Goal: Feedback & Contribution: Contribute content

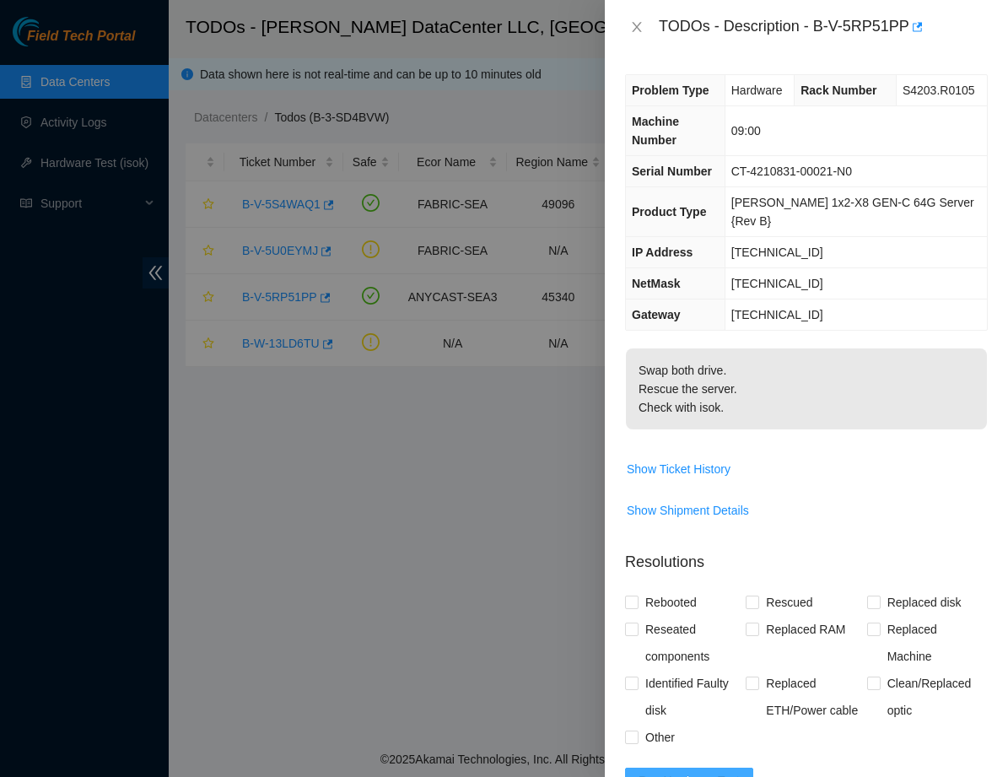
click at [722, 772] on span "Run Hardware Test" at bounding box center [688, 781] width 101 height 19
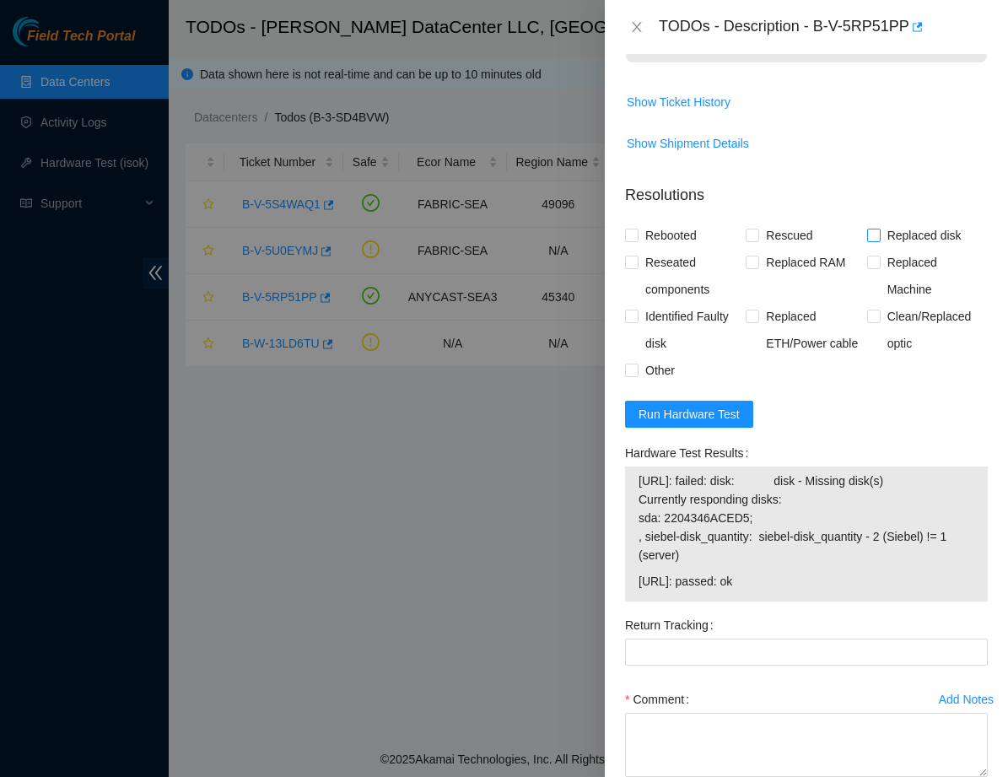
scroll to position [384, 0]
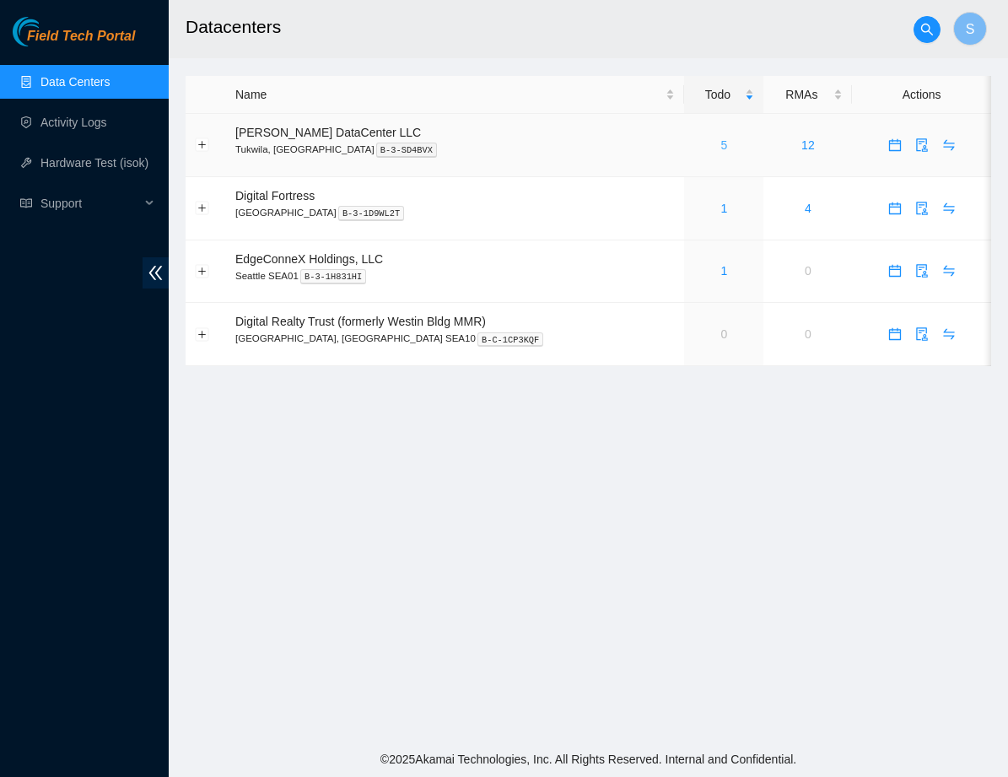
click at [721, 145] on link "5" at bounding box center [724, 144] width 7 height 13
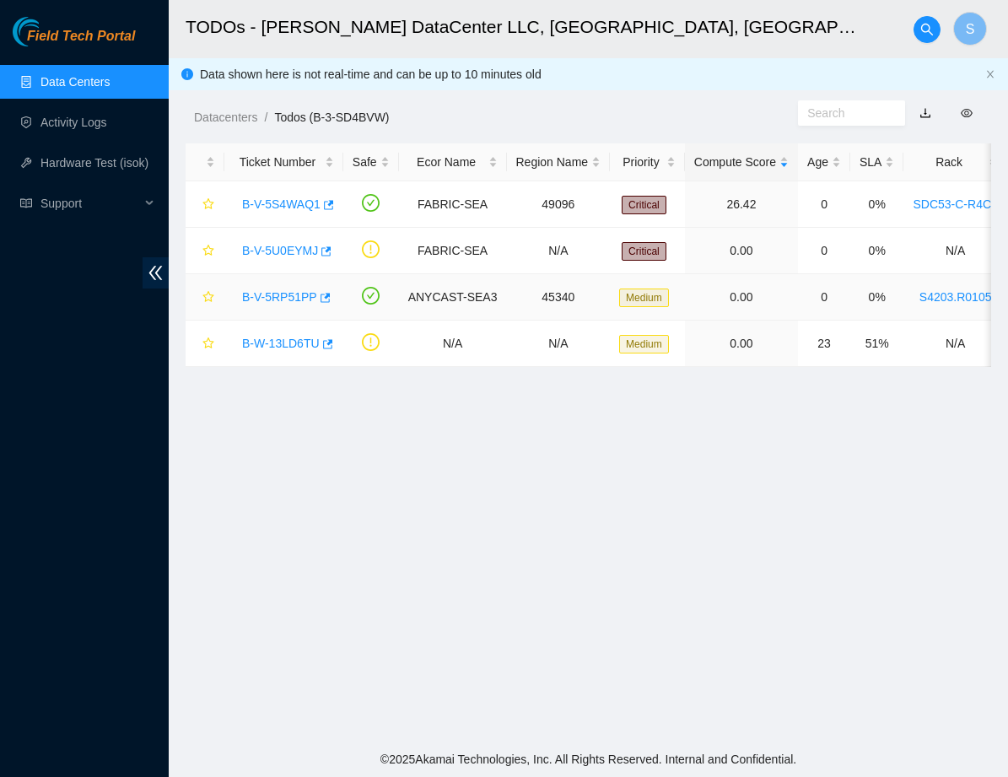
click at [275, 300] on link "B-V-5RP51PP" at bounding box center [279, 296] width 75 height 13
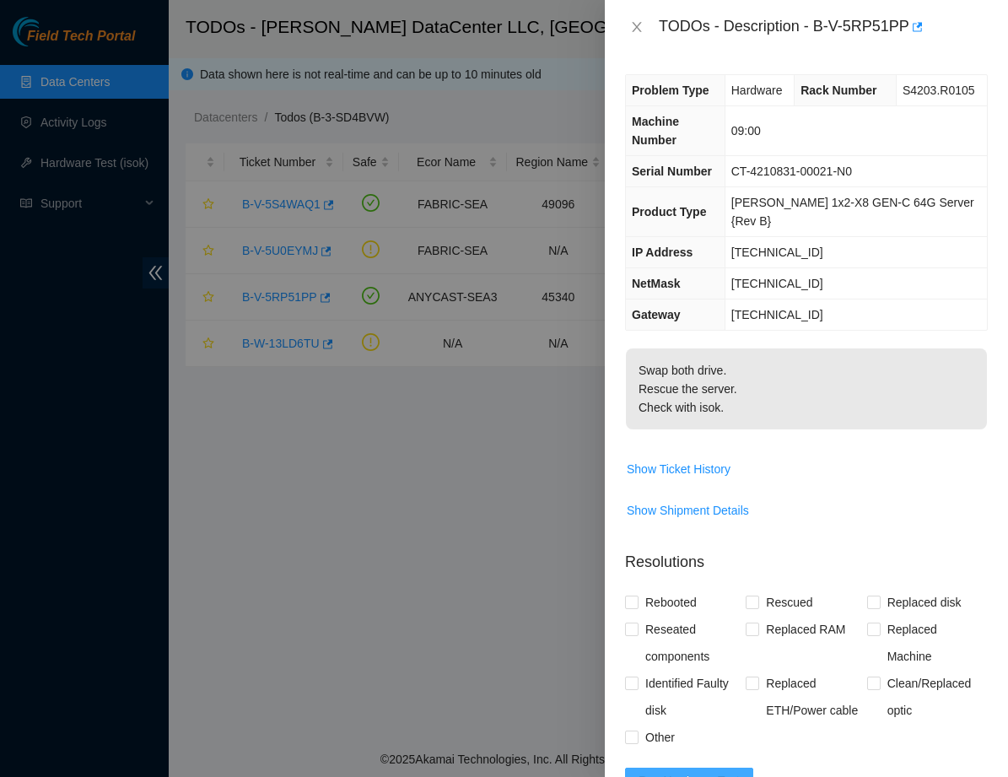
click at [670, 772] on span "Run Hardware Test" at bounding box center [688, 781] width 101 height 19
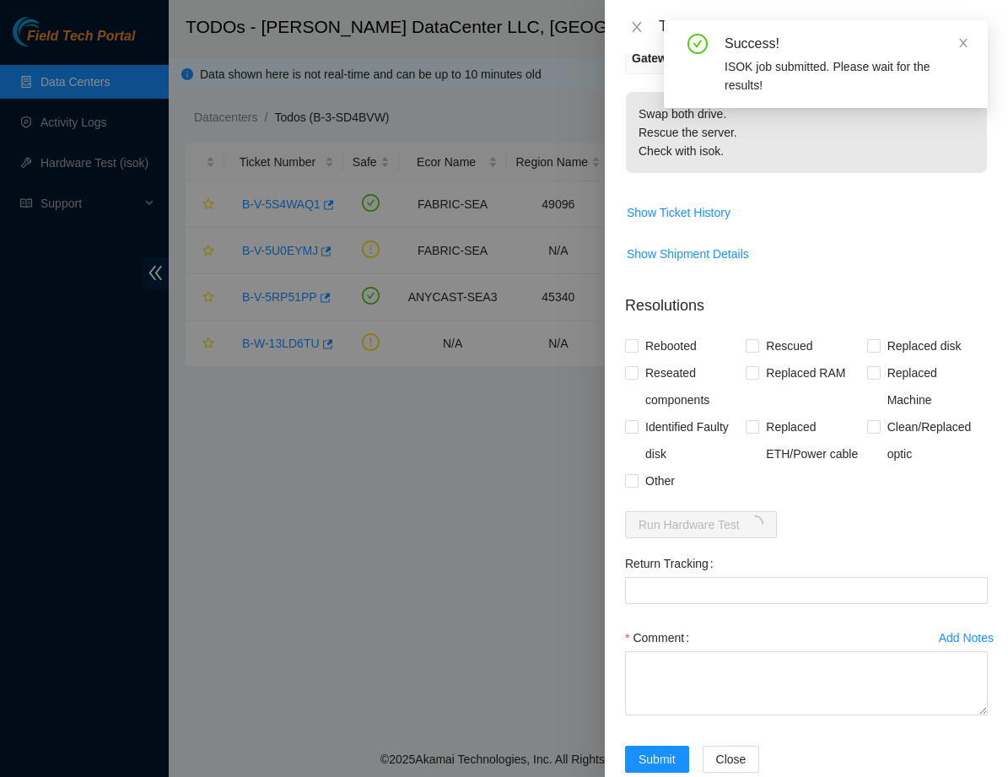
scroll to position [256, 0]
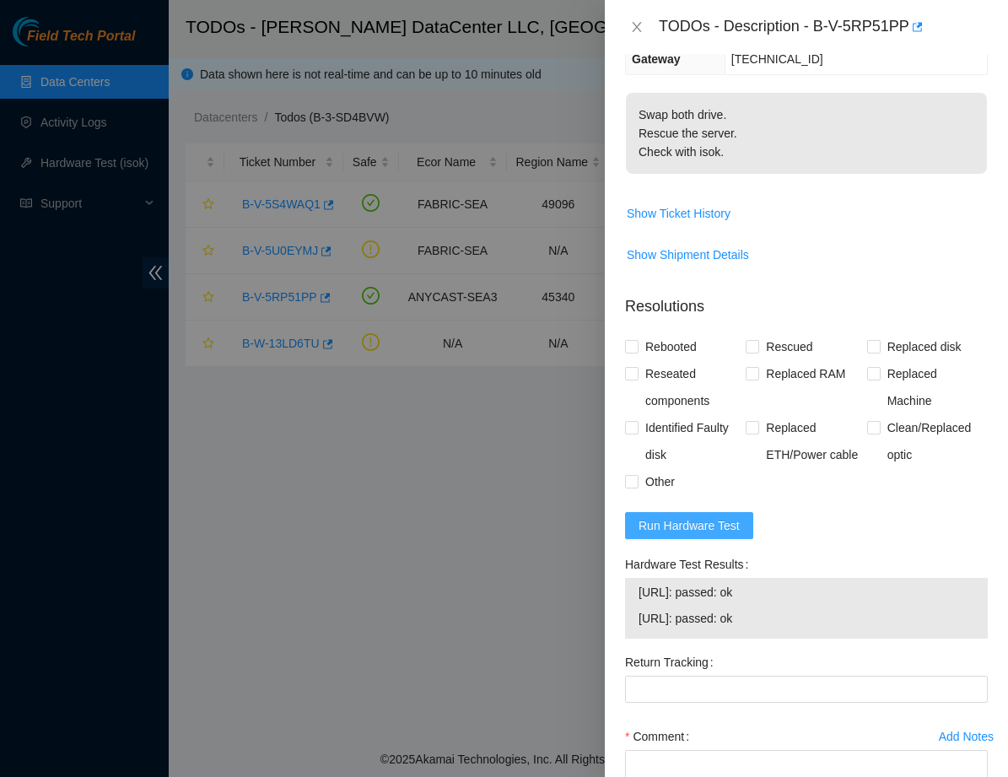
click at [694, 516] on span "Run Hardware Test" at bounding box center [688, 525] width 101 height 19
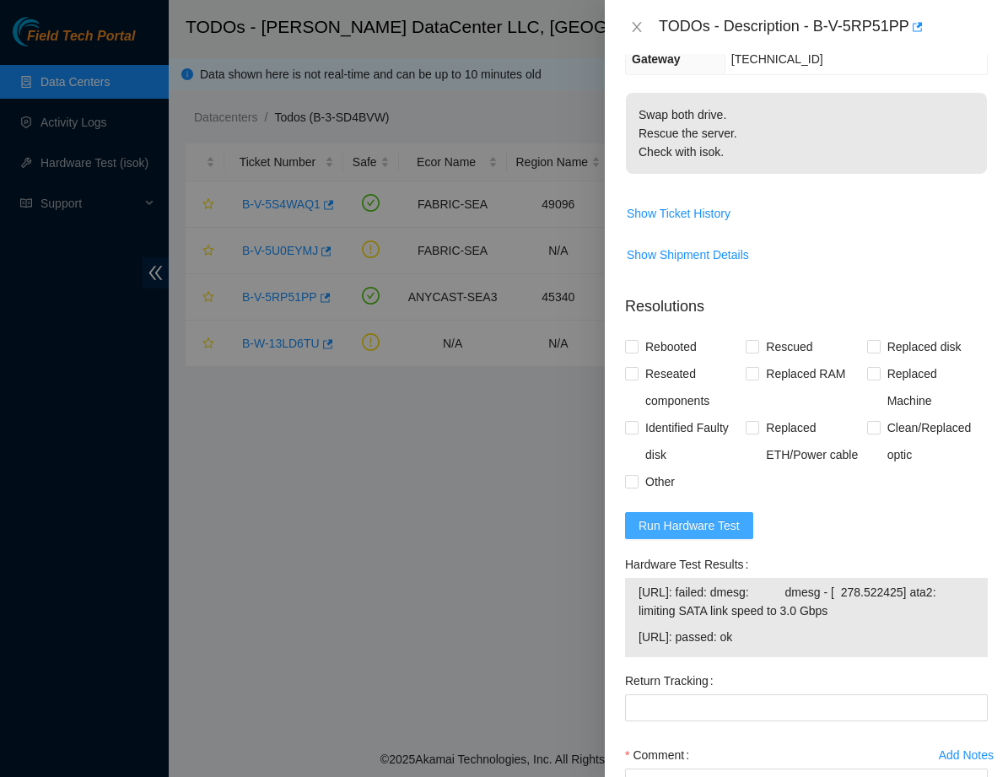
click at [700, 516] on span "Run Hardware Test" at bounding box center [688, 525] width 101 height 19
drag, startPoint x: 640, startPoint y: 553, endPoint x: 978, endPoint y: 588, distance: 339.9
click at [978, 588] on div "23.195.118.132: failed: dmesg: dmesg - [ 278.522425] ata2: limiting SATA link s…" at bounding box center [806, 617] width 363 height 79
click at [929, 583] on span "23.195.118.132: failed: dmesg: dmesg - [ 278.522425] ata2: limiting SATA link s…" at bounding box center [806, 601] width 336 height 37
drag, startPoint x: 960, startPoint y: 573, endPoint x: 614, endPoint y: 557, distance: 346.1
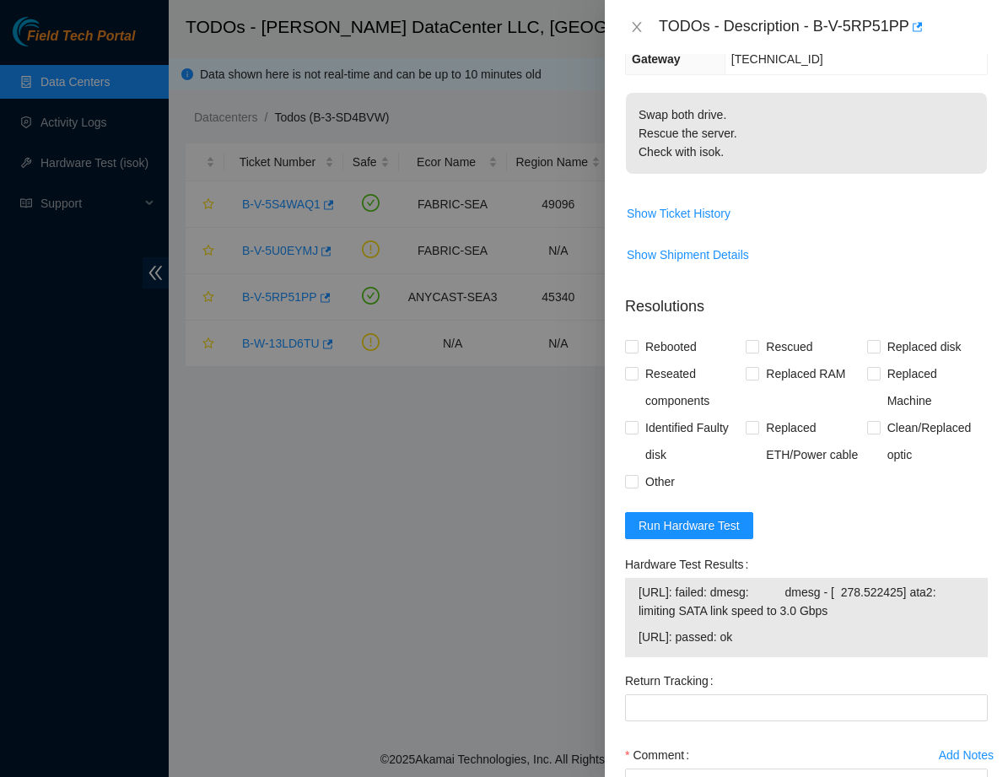
click at [614, 557] on div "Problem Type Hardware Rack Number S4203.R0105 Machine Number 09:00 Serial Numbe…" at bounding box center [806, 415] width 403 height 723
copy tbody "23.195.118.132: failed: dmesg: dmesg - [ 278.522425] ata2: limiting SATA link s…"
drag, startPoint x: 944, startPoint y: 546, endPoint x: 627, endPoint y: 578, distance: 317.8
click at [627, 578] on div "23.195.118.132: failed: dmesg: dmesg - [ 278.522425] ata2: limiting SATA link s…" at bounding box center [806, 617] width 363 height 79
click at [909, 587] on td "23.195.118.132: failed: dmesg: dmesg - [ 278.522425] ata2: limiting SATA link s…" at bounding box center [805, 604] width 337 height 45
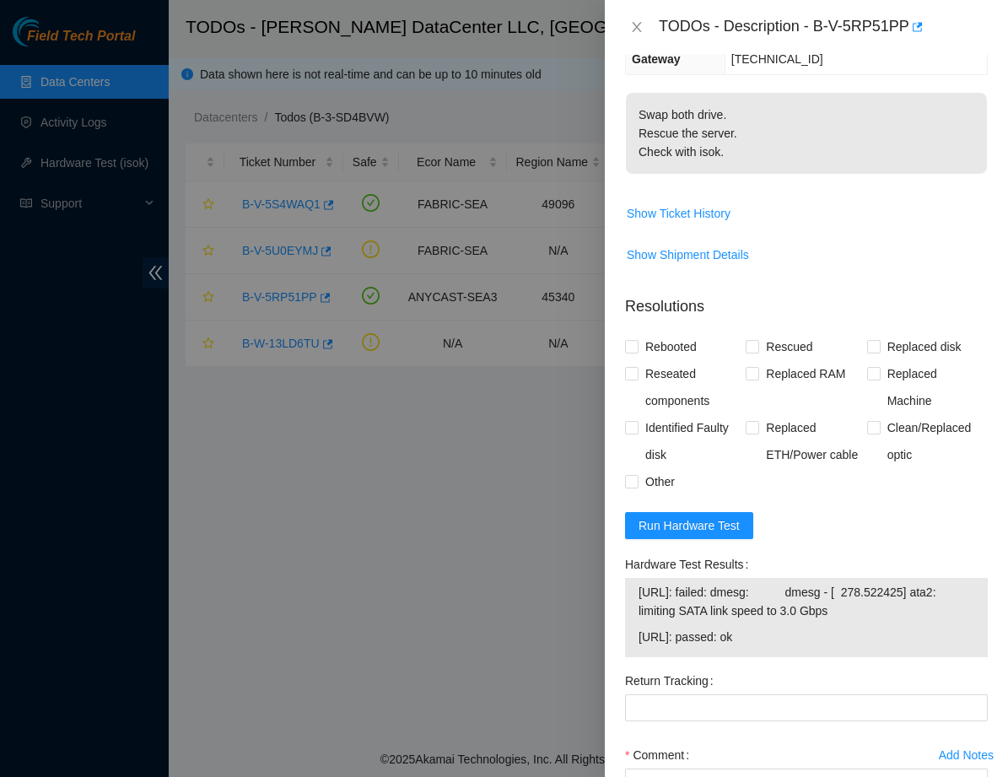
drag, startPoint x: 909, startPoint y: 587, endPoint x: 659, endPoint y: 565, distance: 250.6
click at [659, 582] on td "23.195.118.132: failed: dmesg: dmesg - [ 278.522425] ata2: limiting SATA link s…" at bounding box center [805, 604] width 337 height 45
click at [700, 516] on span "Run Hardware Test" at bounding box center [688, 525] width 101 height 19
click at [686, 516] on span "Run Hardware Test" at bounding box center [688, 525] width 101 height 19
drag, startPoint x: 723, startPoint y: 549, endPoint x: 972, endPoint y: 584, distance: 252.1
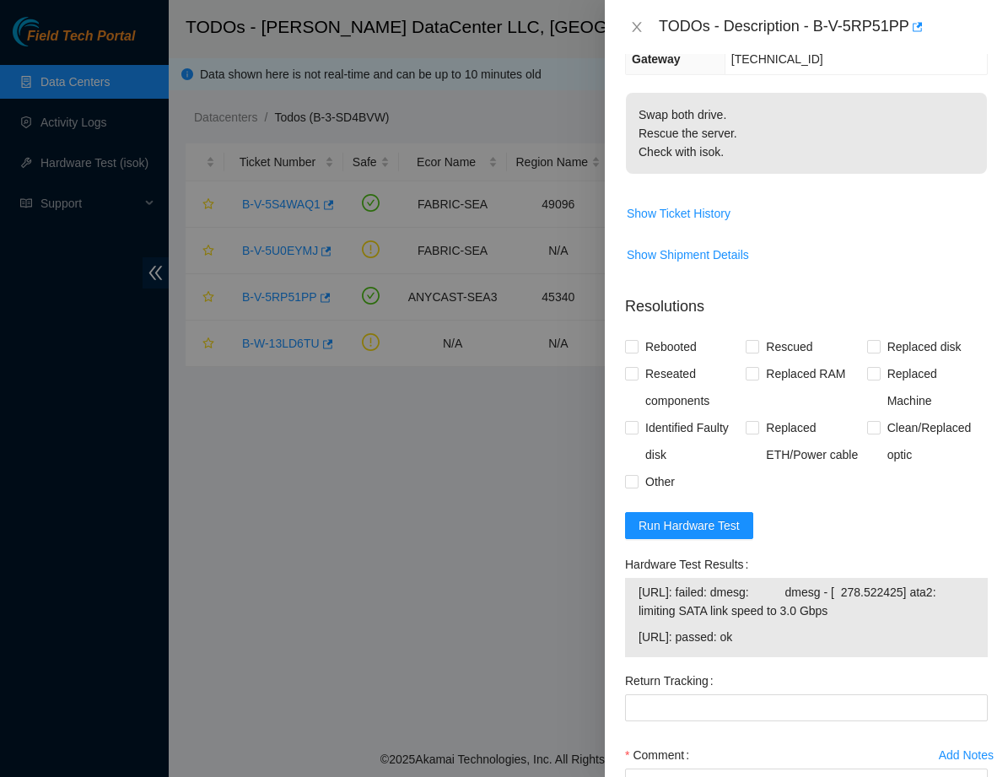
click at [972, 584] on td "23.195.118.132: failed: dmesg: dmesg - [ 278.522425] ata2: limiting SATA link s…" at bounding box center [805, 604] width 337 height 45
drag, startPoint x: 972, startPoint y: 584, endPoint x: 701, endPoint y: 573, distance: 271.8
click at [701, 582] on td "23.195.118.132: failed: dmesg: dmesg - [ 278.522425] ata2: limiting SATA link s…" at bounding box center [805, 604] width 337 height 45
click at [785, 583] on span "23.195.118.132: failed: dmesg: dmesg - [ 278.522425] ata2: limiting SATA link s…" at bounding box center [806, 601] width 336 height 37
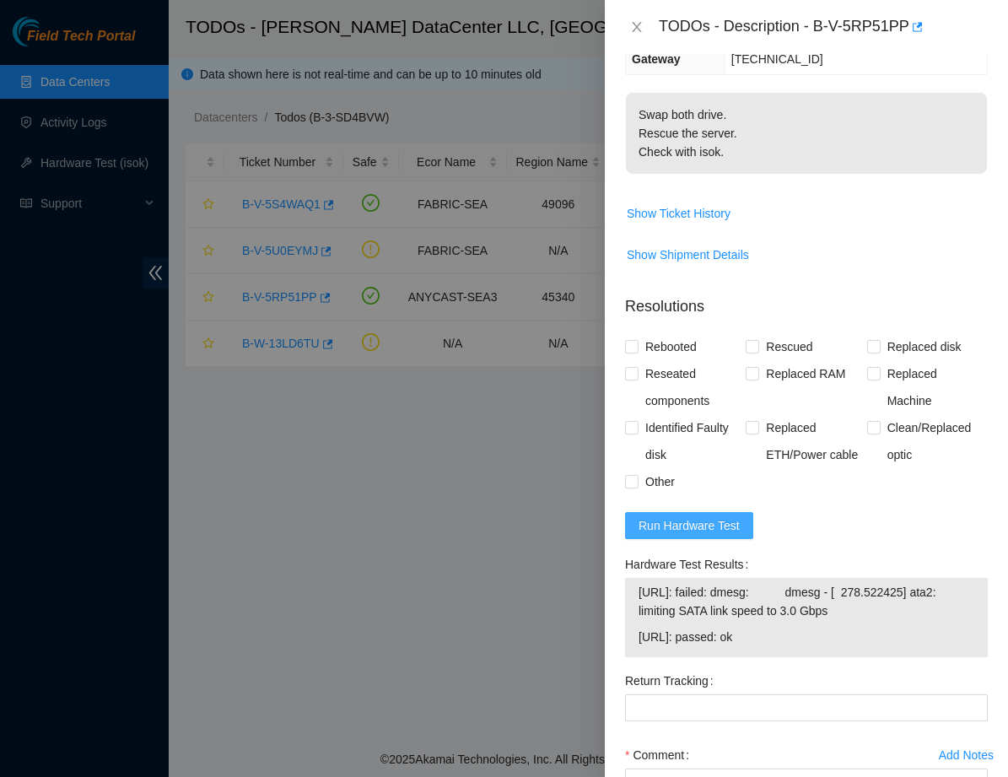
click at [678, 516] on span "Run Hardware Test" at bounding box center [688, 525] width 101 height 19
click at [838, 627] on span "[URL]: passed: ok" at bounding box center [806, 636] width 336 height 19
click at [435, 569] on div at bounding box center [504, 388] width 1008 height 777
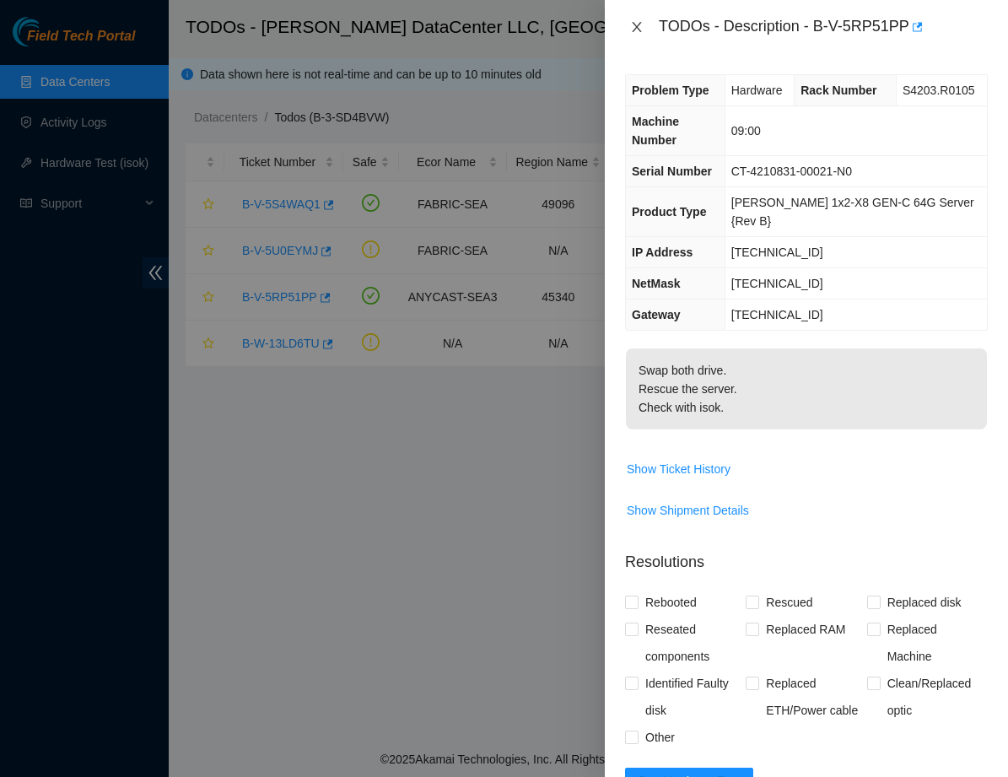
scroll to position [0, 0]
click at [637, 29] on icon "close" at bounding box center [636, 26] width 13 height 13
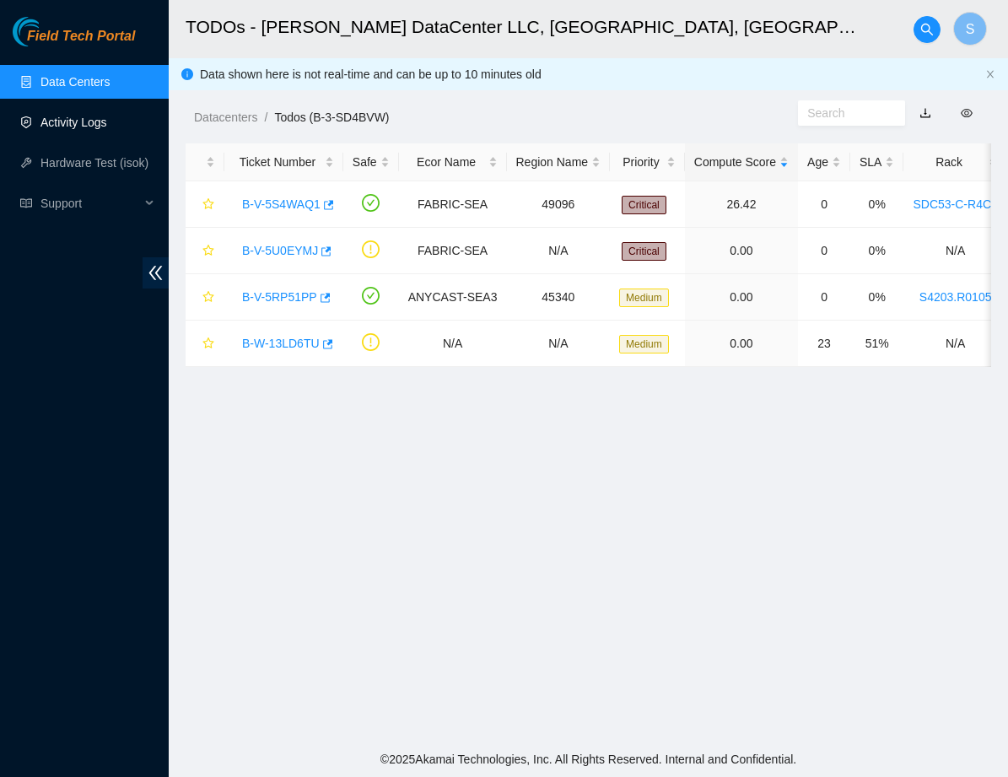
click at [90, 116] on link "Activity Logs" at bounding box center [73, 122] width 67 height 13
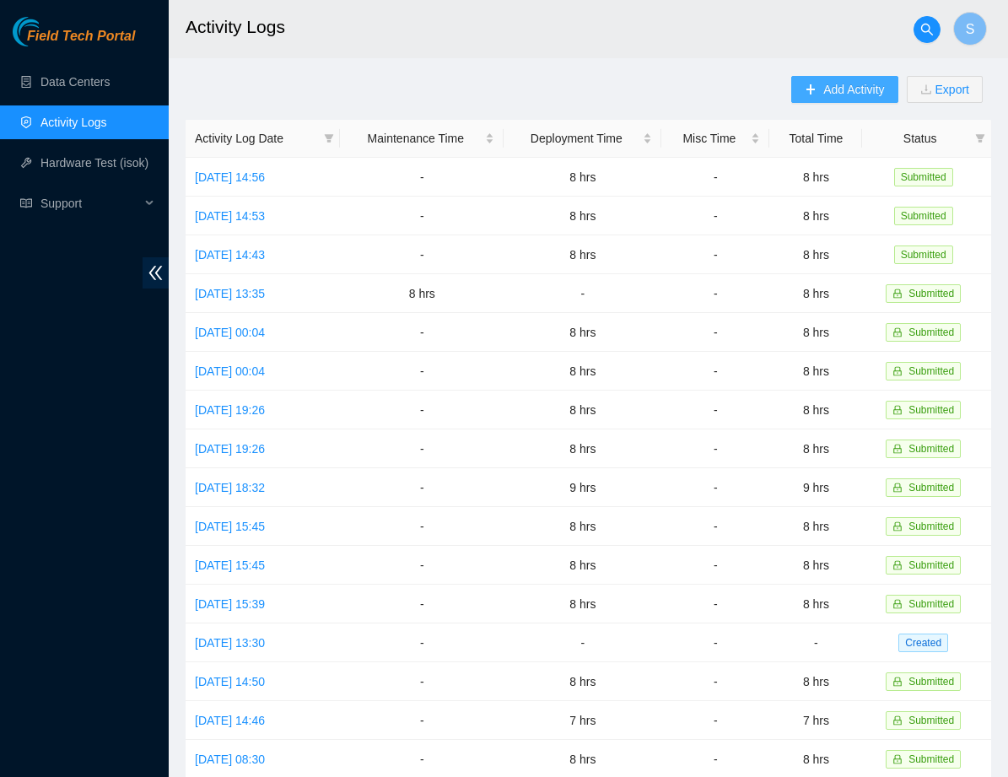
click at [815, 91] on button "Add Activity" at bounding box center [844, 89] width 106 height 27
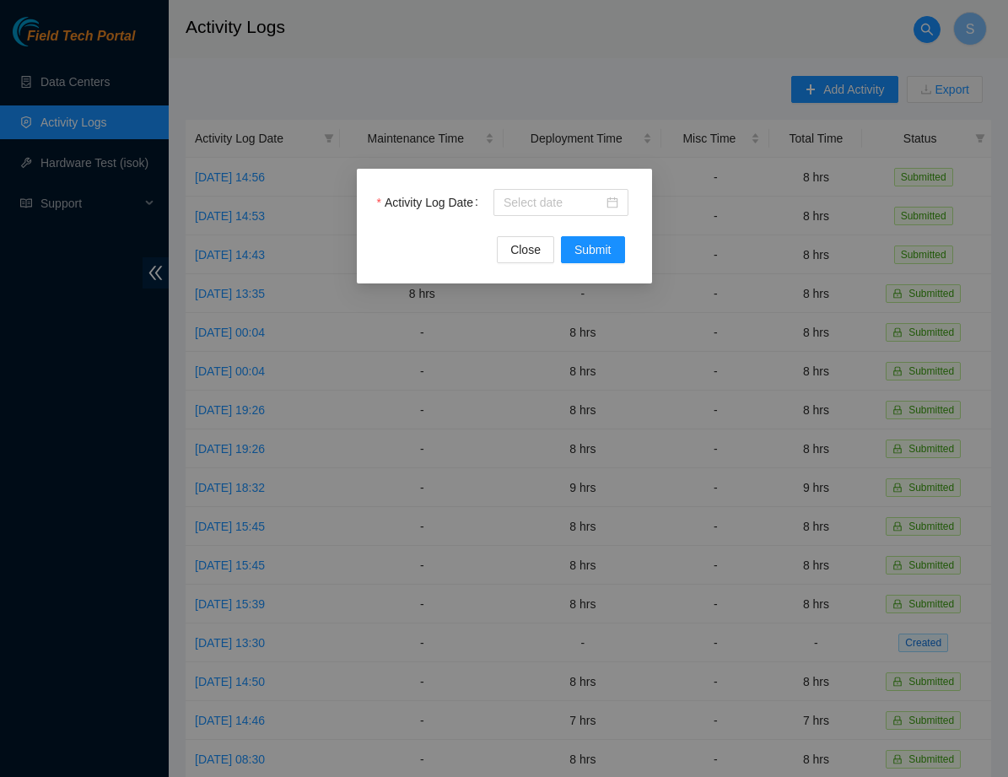
click at [546, 219] on div "Activity Log Date" at bounding box center [504, 212] width 255 height 47
click at [554, 209] on input "Activity Log Date" at bounding box center [553, 202] width 100 height 19
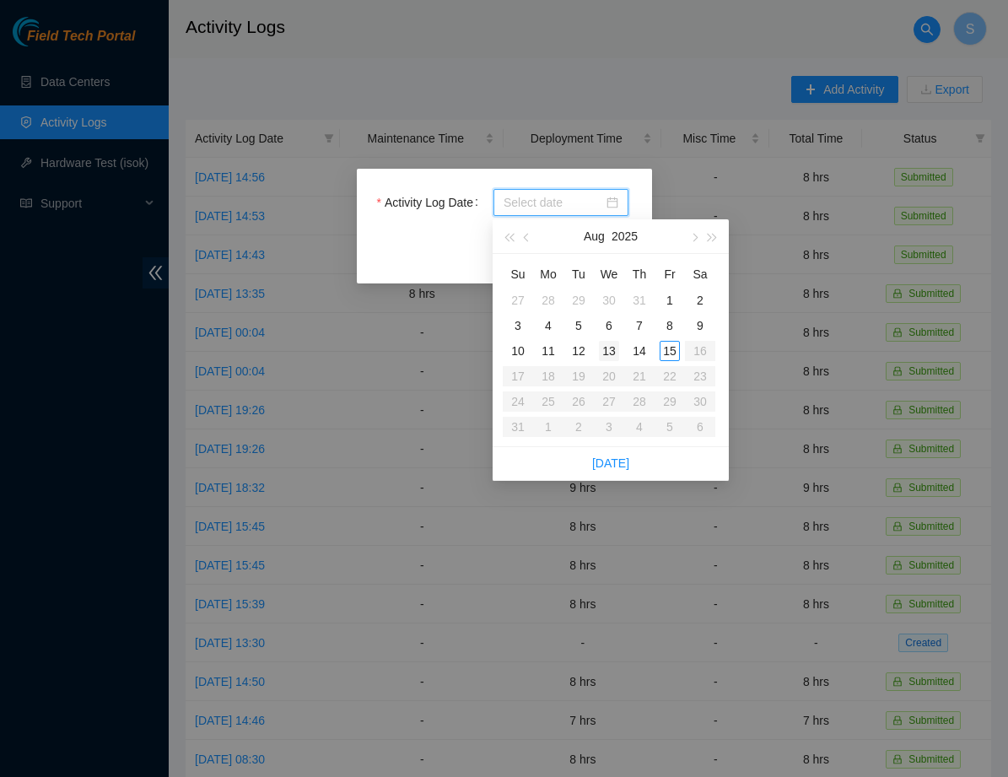
type input "2025-07-29"
type input "2025-08-13"
type input "2025-08-14"
click at [643, 345] on div "14" at bounding box center [639, 351] width 20 height 20
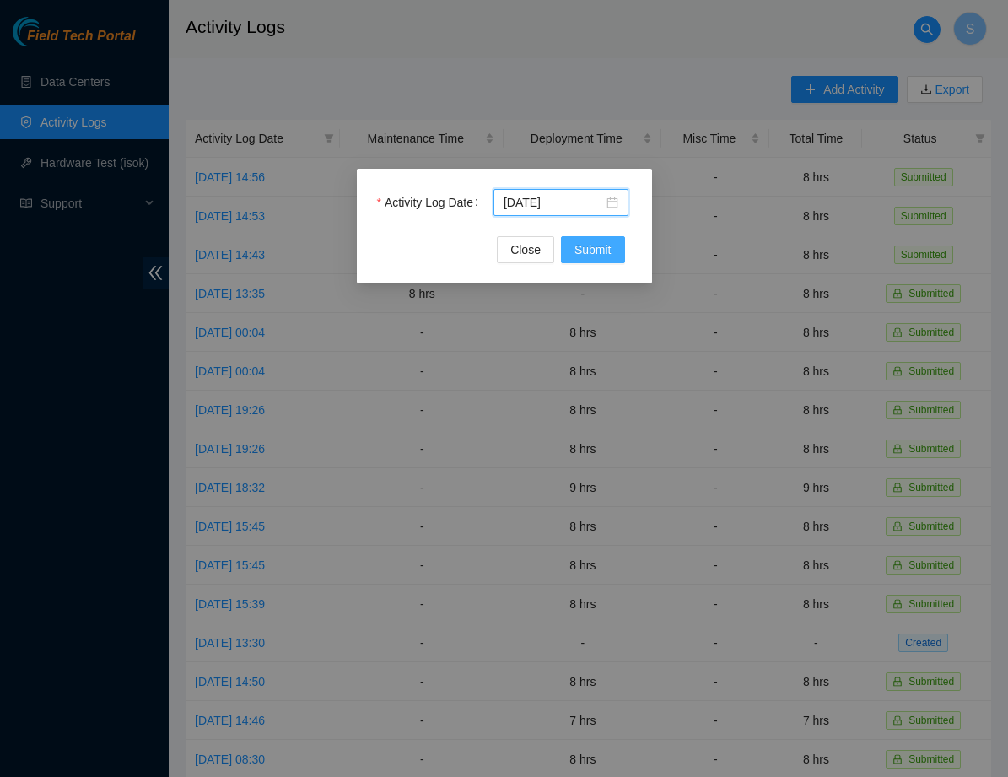
click at [594, 247] on span "Submit" at bounding box center [592, 249] width 37 height 19
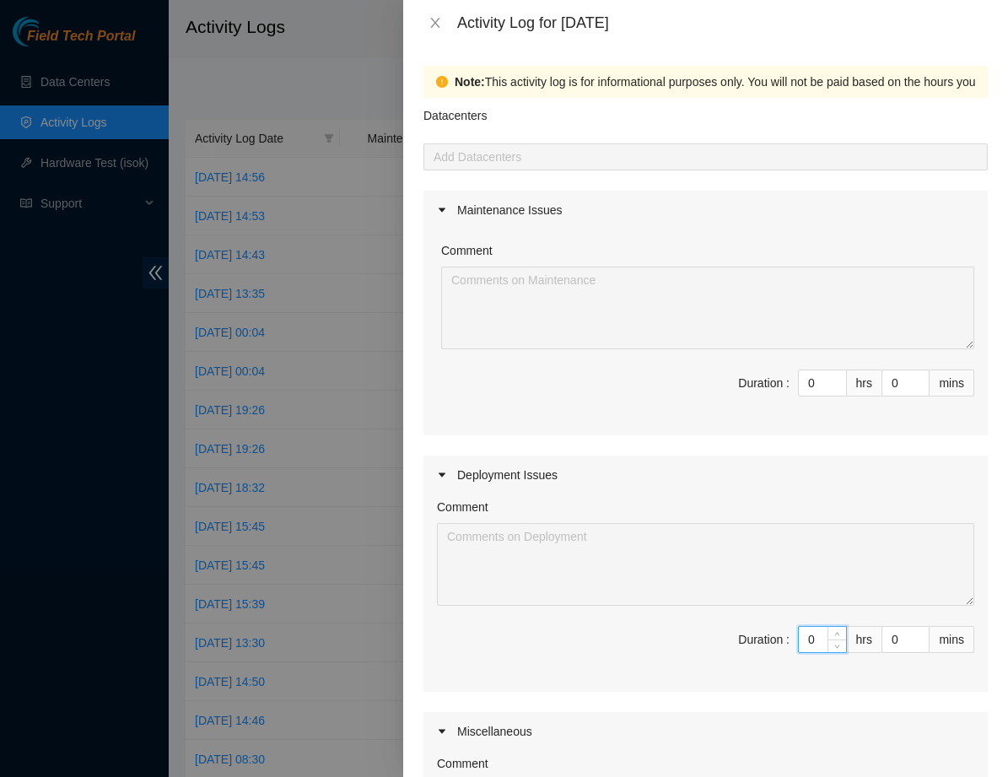
click at [825, 643] on input "0" at bounding box center [822, 639] width 47 height 25
type input "8"
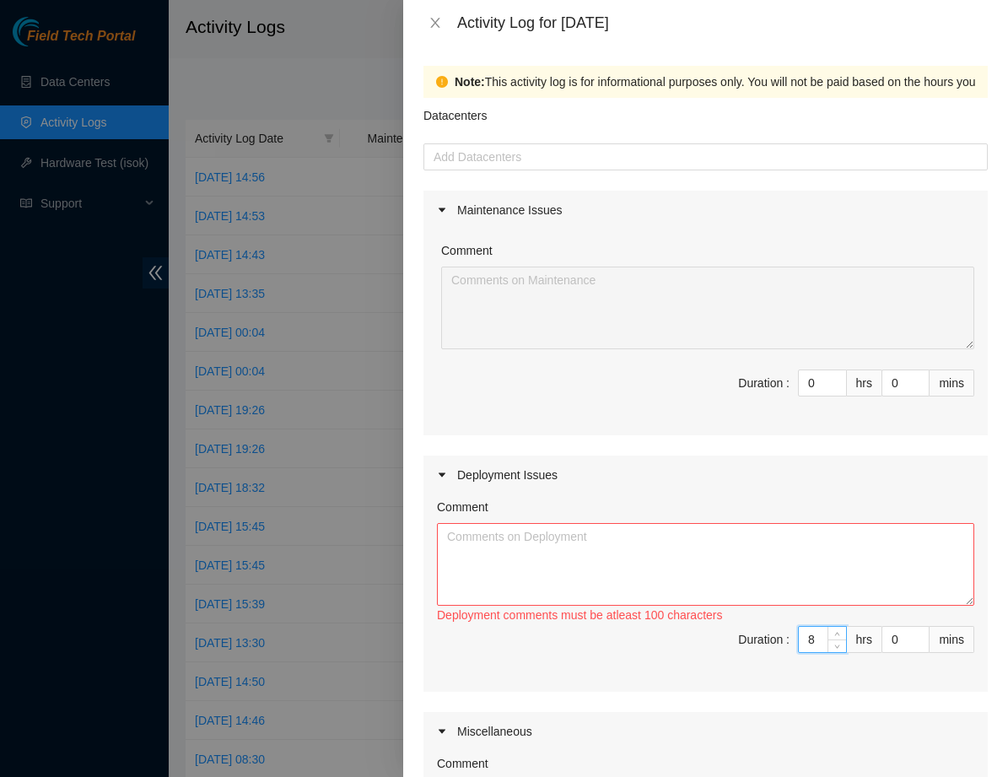
type input "8"
click at [648, 568] on textarea "Comment" at bounding box center [705, 564] width 537 height 83
type textarea "ㅇ"
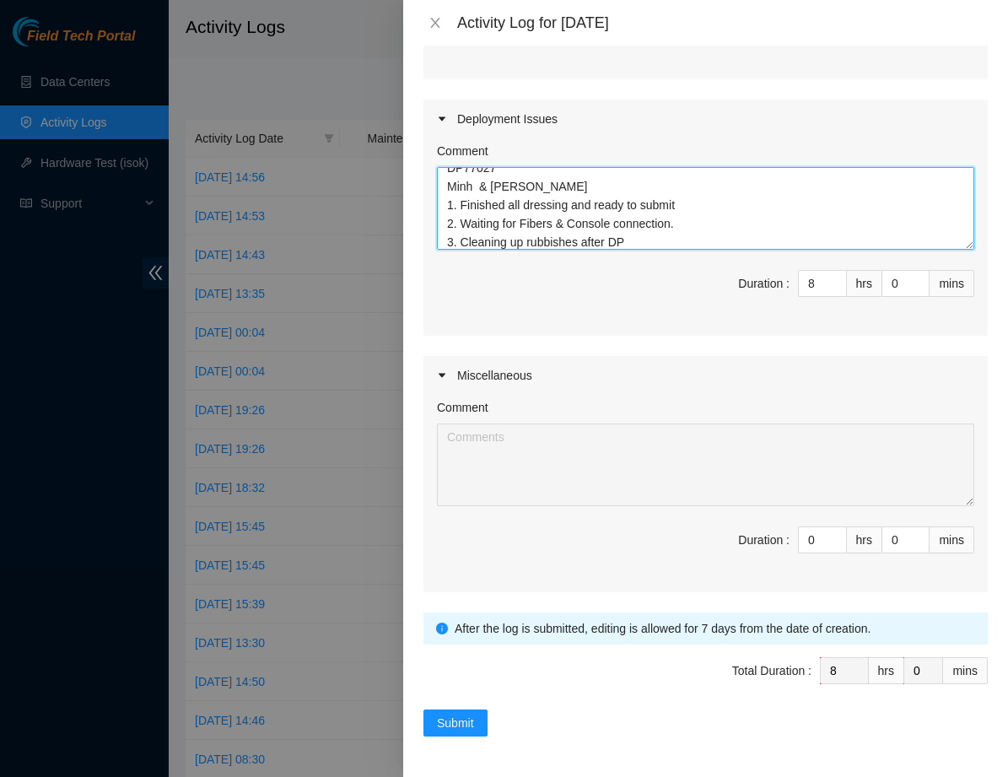
scroll to position [356, 0]
type textarea "DP77027 Minh & Sam 1. Finished all dressing and ready to submit 2. Waiting for …"
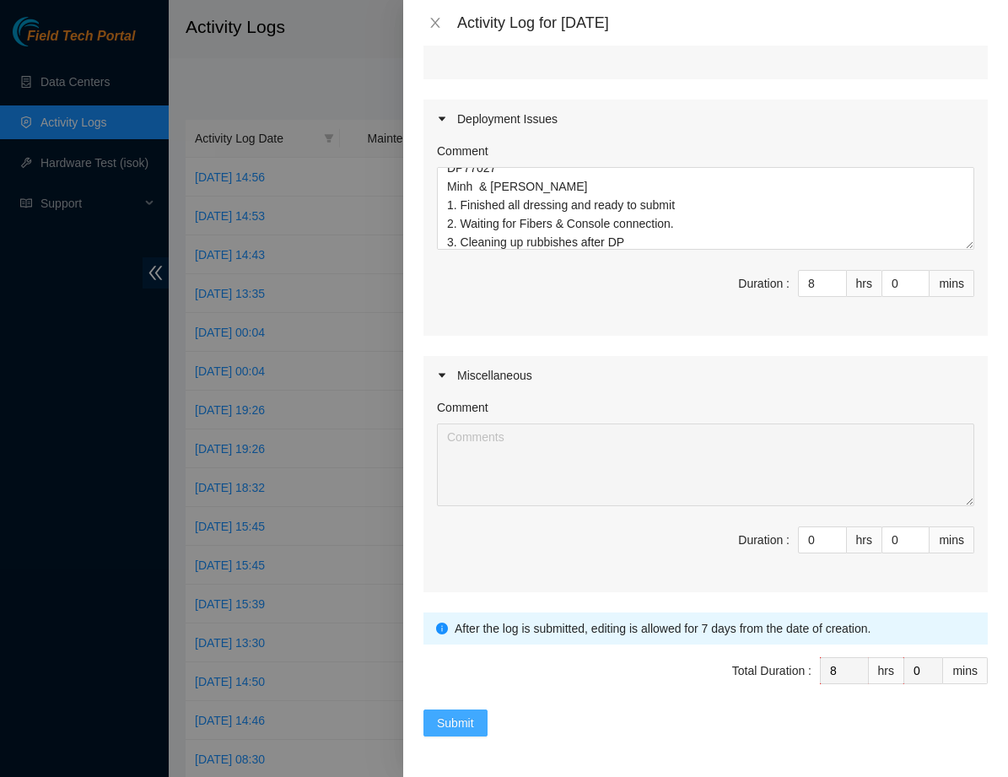
click at [473, 718] on span "Submit" at bounding box center [455, 722] width 37 height 19
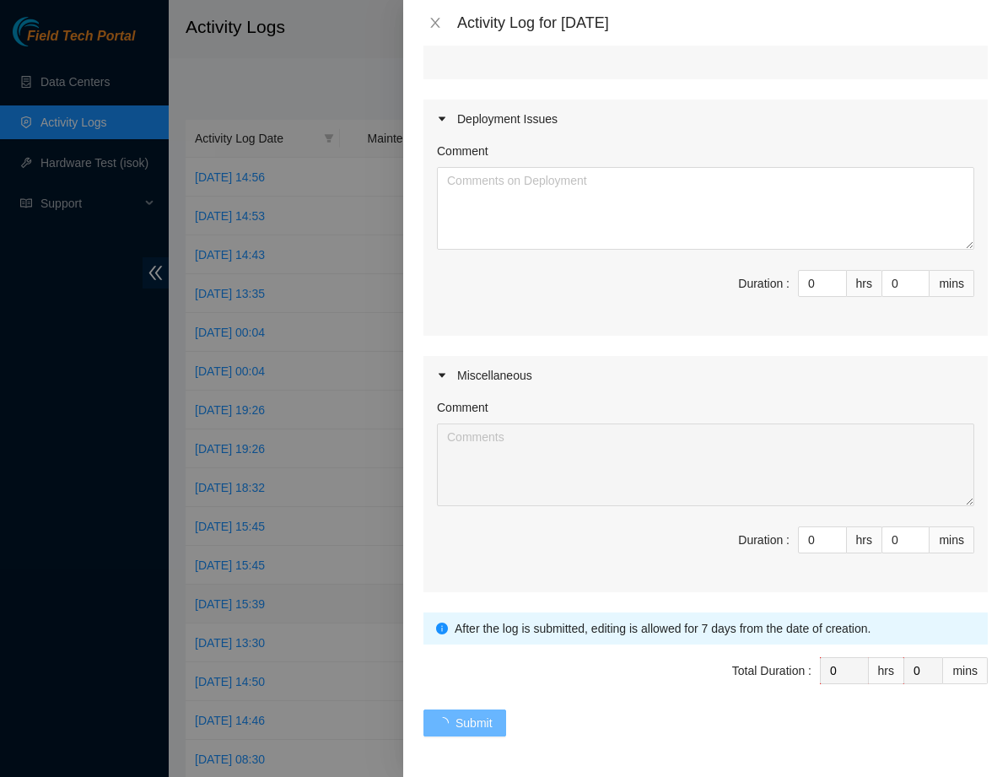
scroll to position [0, 0]
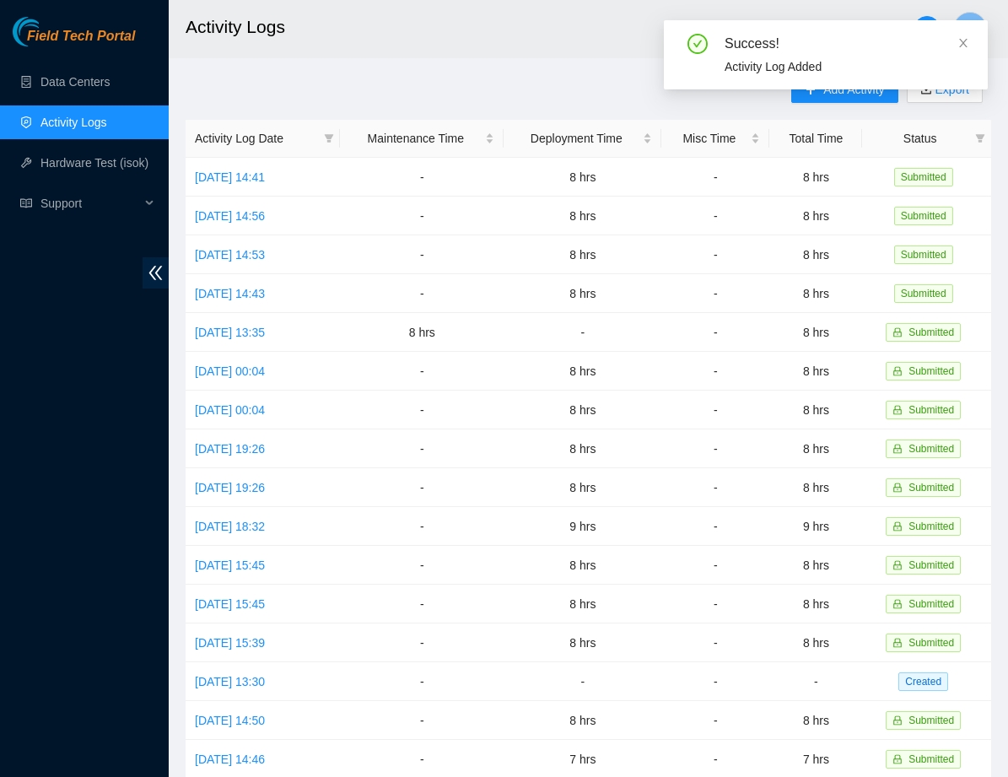
click at [853, 95] on div "Success! Activity Log Added" at bounding box center [826, 61] width 324 height 83
click at [969, 40] on div "Success! Activity Log Added" at bounding box center [826, 54] width 324 height 69
click at [962, 40] on icon "close" at bounding box center [963, 43] width 12 height 12
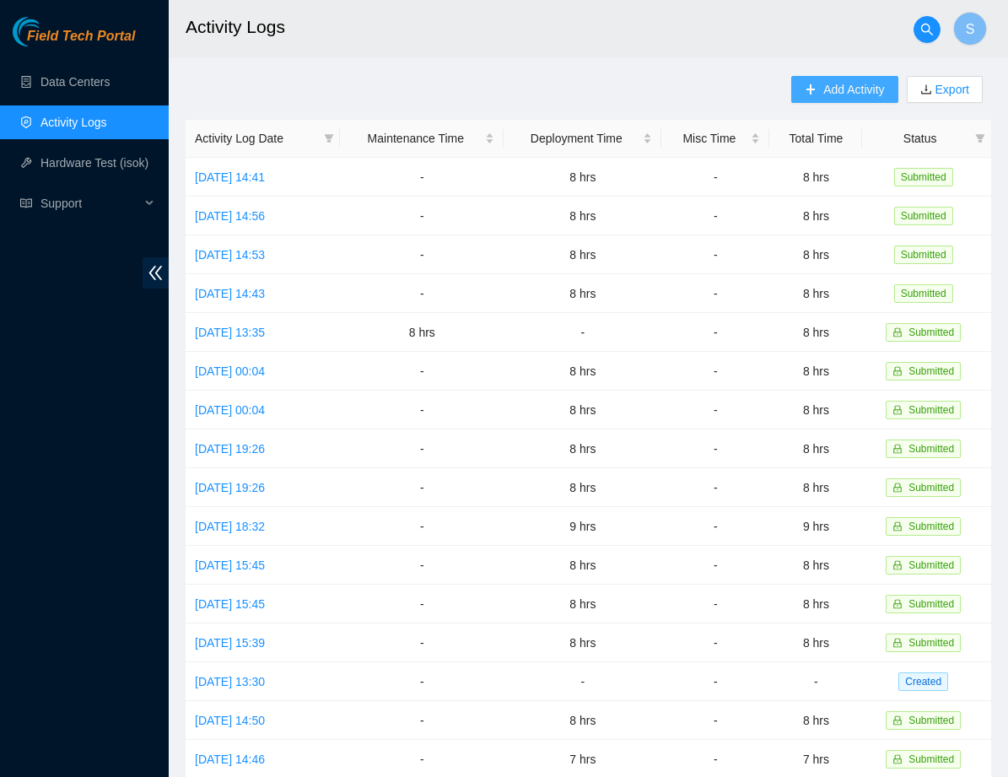
click at [810, 89] on icon "plus" at bounding box center [810, 89] width 12 height 12
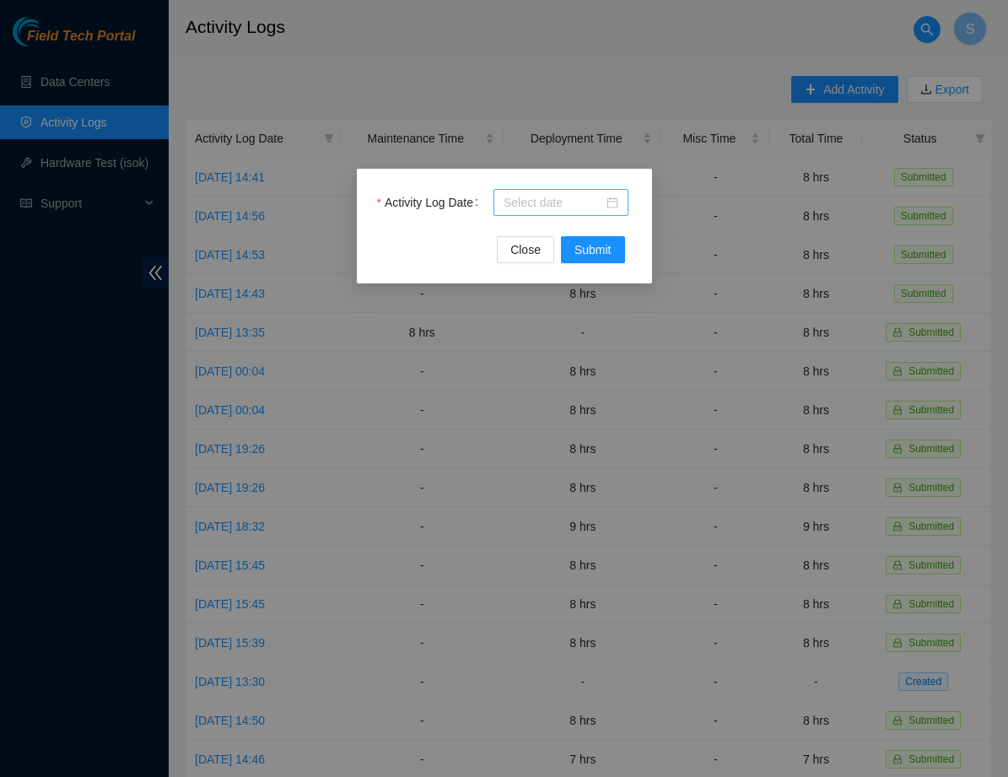
click at [560, 202] on input "Activity Log Date" at bounding box center [553, 202] width 100 height 19
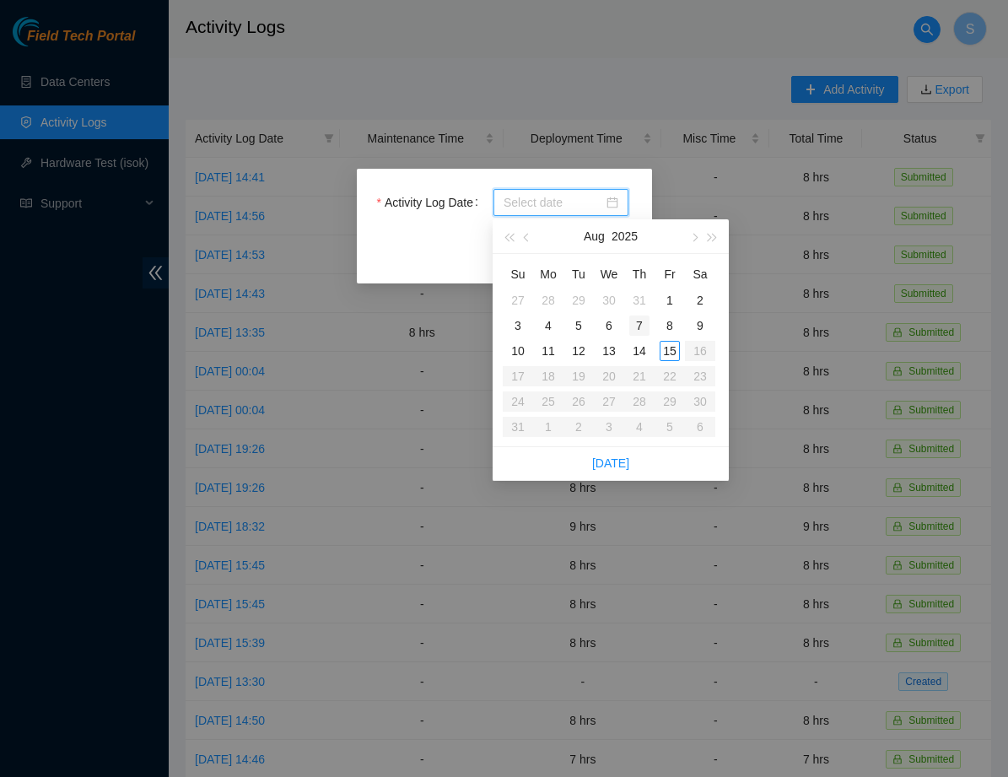
type input "2025-07-30"
type input "2025-08-07"
type input "2025-08-08"
type input "2025-08-09"
type input "2025-08-15"
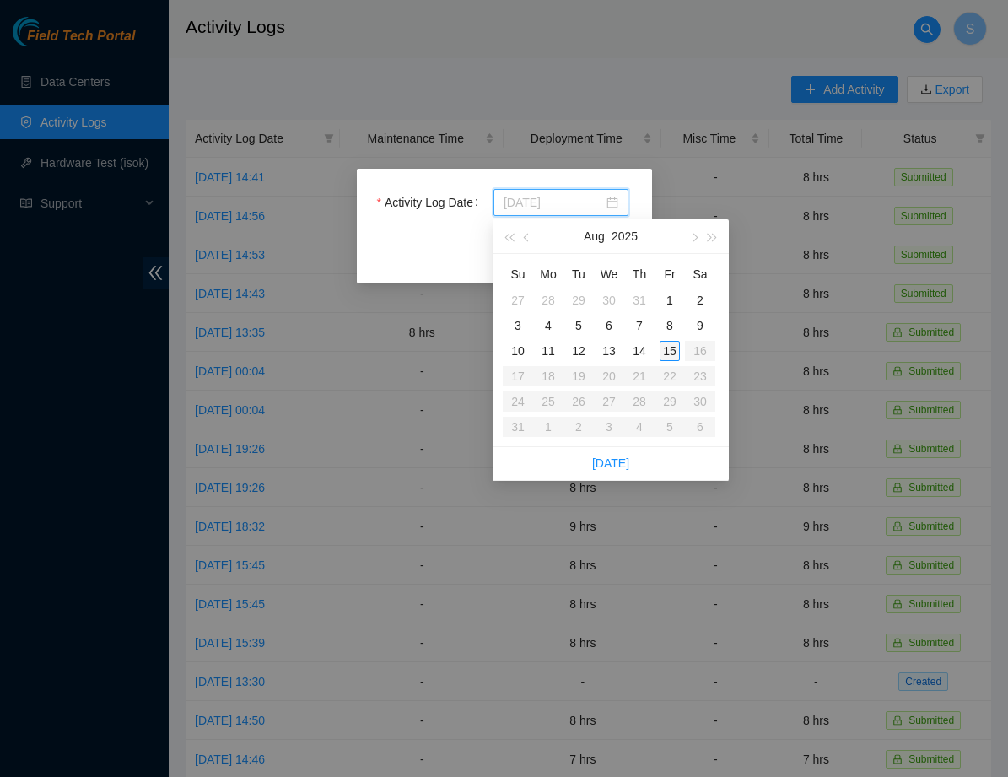
click at [658, 346] on td "15" at bounding box center [669, 350] width 30 height 25
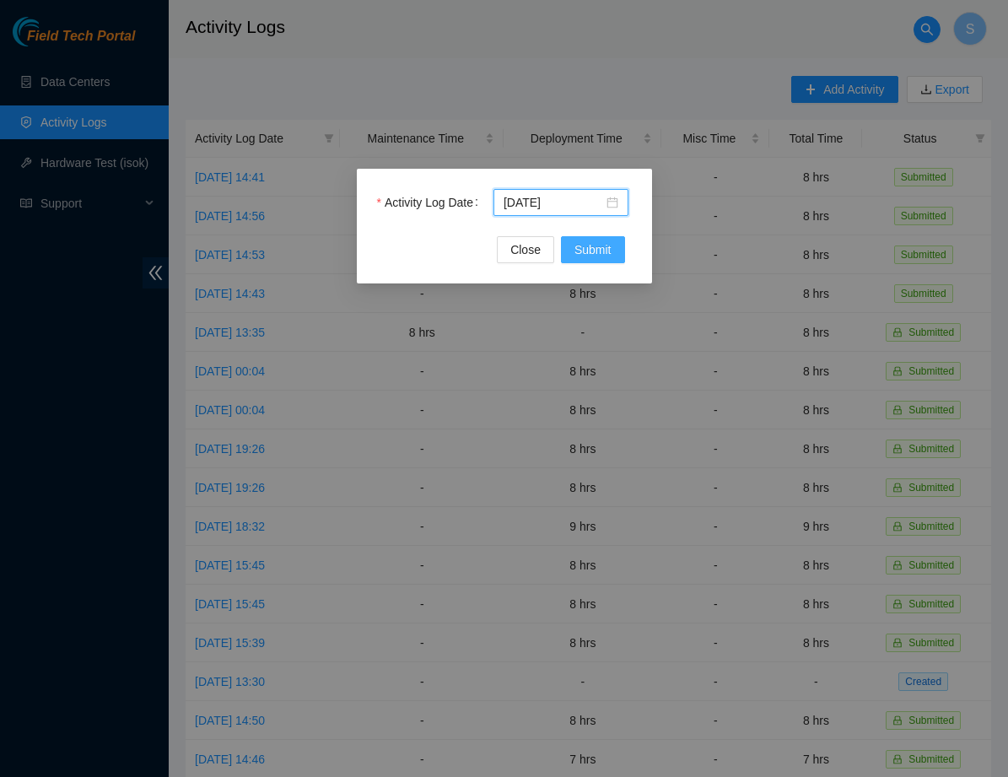
click at [594, 244] on span "Submit" at bounding box center [592, 249] width 37 height 19
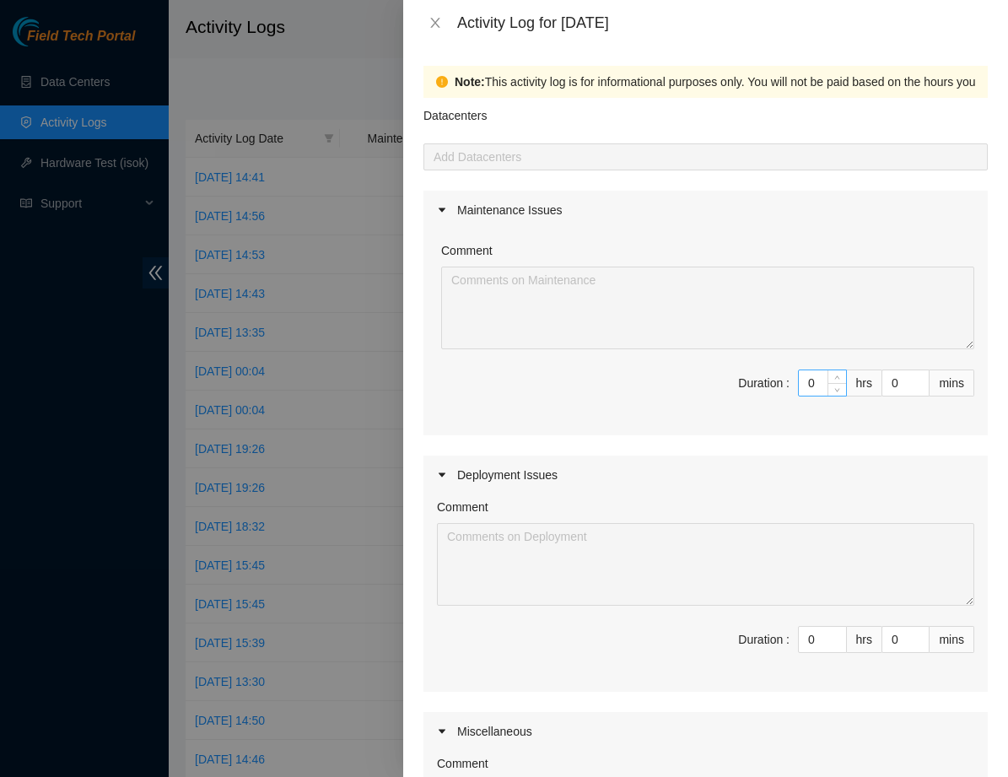
click at [821, 387] on input "0" at bounding box center [822, 382] width 47 height 25
type input "8"
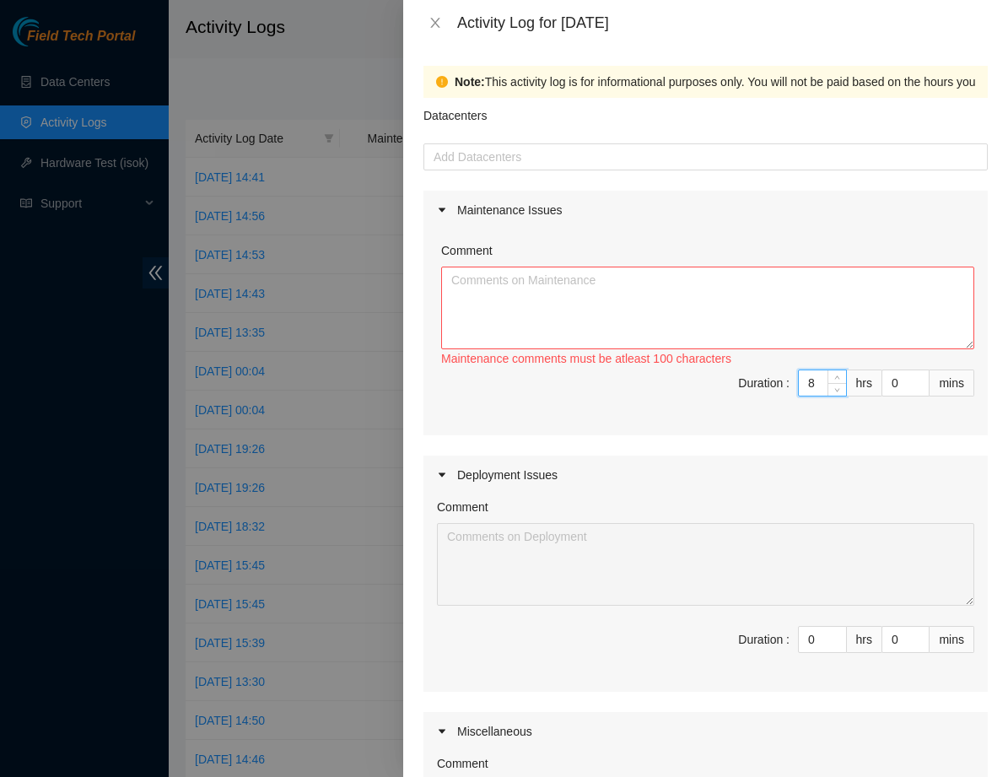
type input "8"
click at [643, 284] on textarea "Comment" at bounding box center [707, 307] width 533 height 83
type textarea "1."
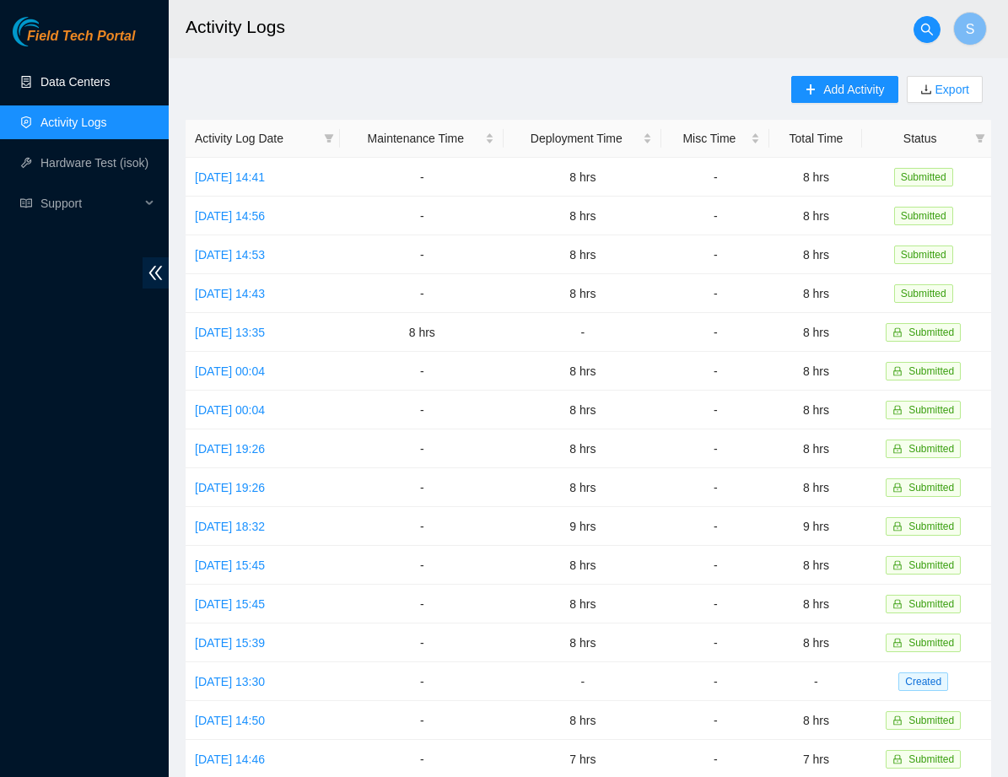
click at [78, 78] on link "Data Centers" at bounding box center [74, 81] width 69 height 13
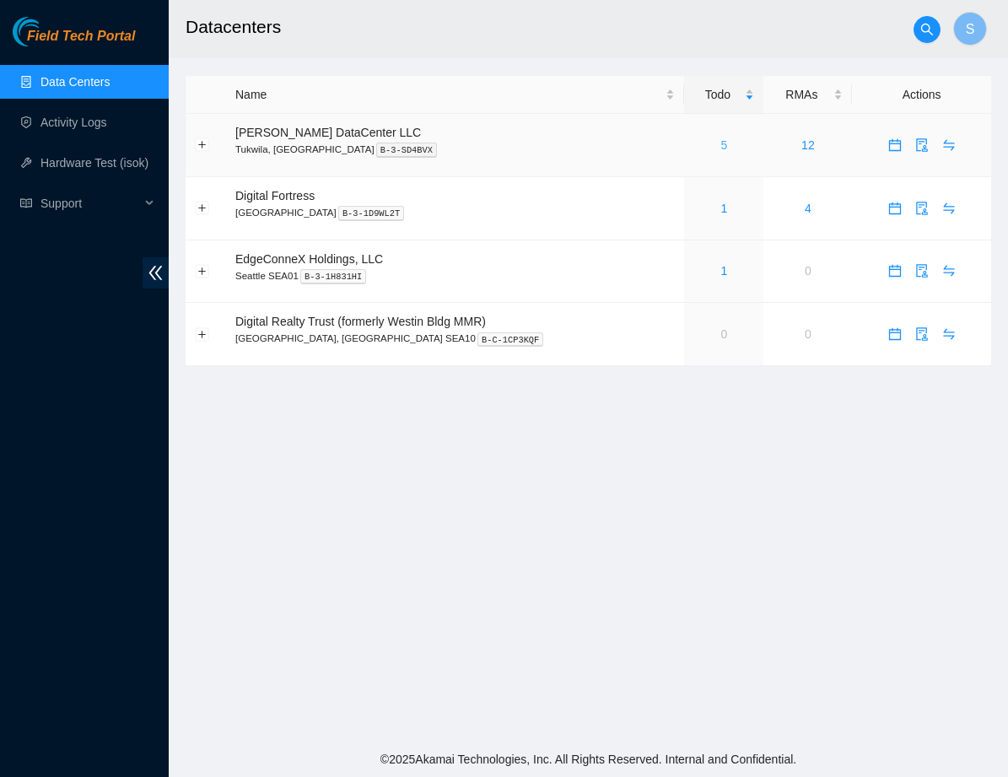
click at [721, 143] on link "5" at bounding box center [724, 144] width 7 height 13
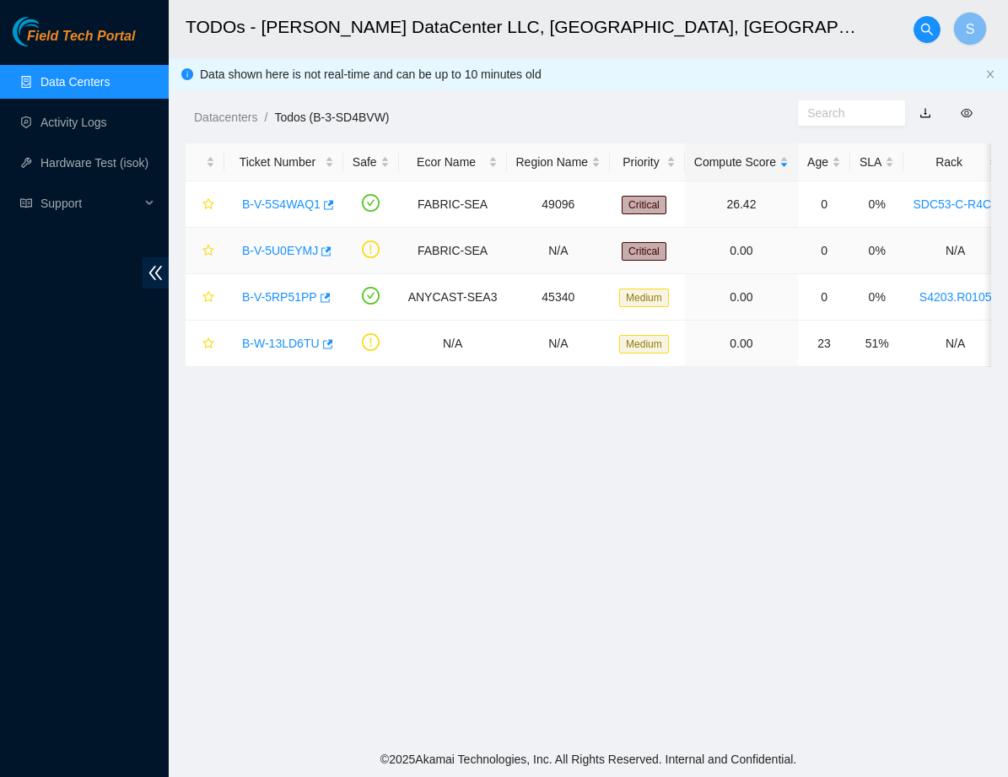
click at [281, 250] on link "B-V-5U0EYMJ" at bounding box center [280, 250] width 76 height 13
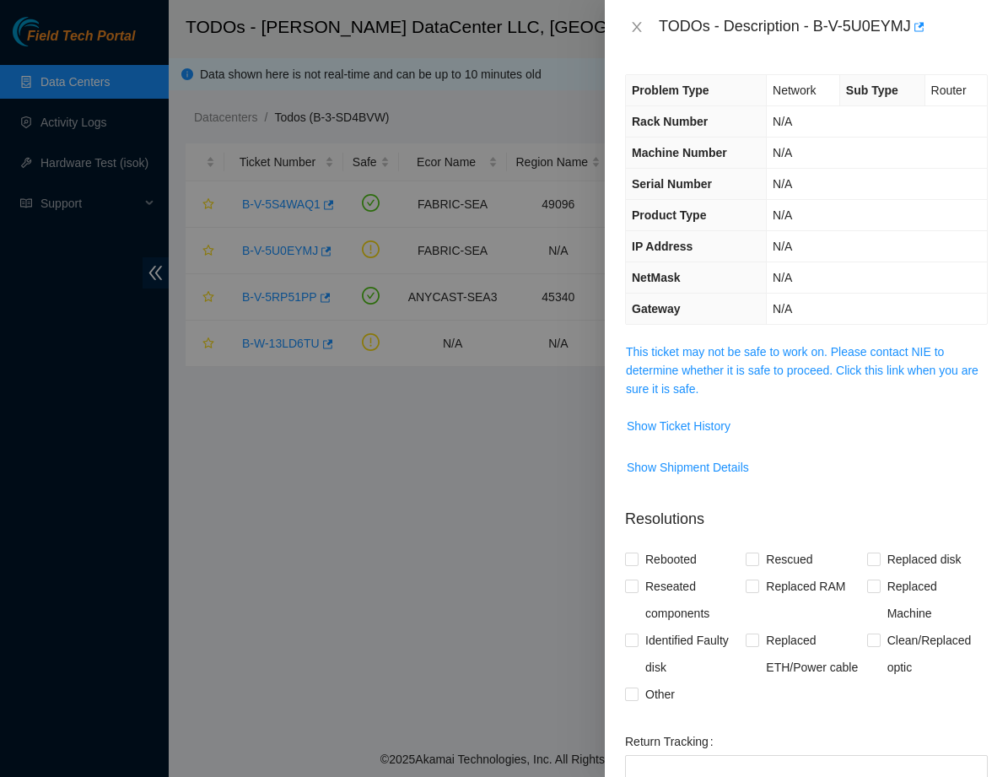
click at [671, 362] on span "This ticket may not be safe to work on. Please contact NIE to determine whether…" at bounding box center [806, 370] width 361 height 56
click at [670, 357] on link "This ticket may not be safe to work on. Please contact NIE to determine whether…" at bounding box center [802, 370] width 352 height 51
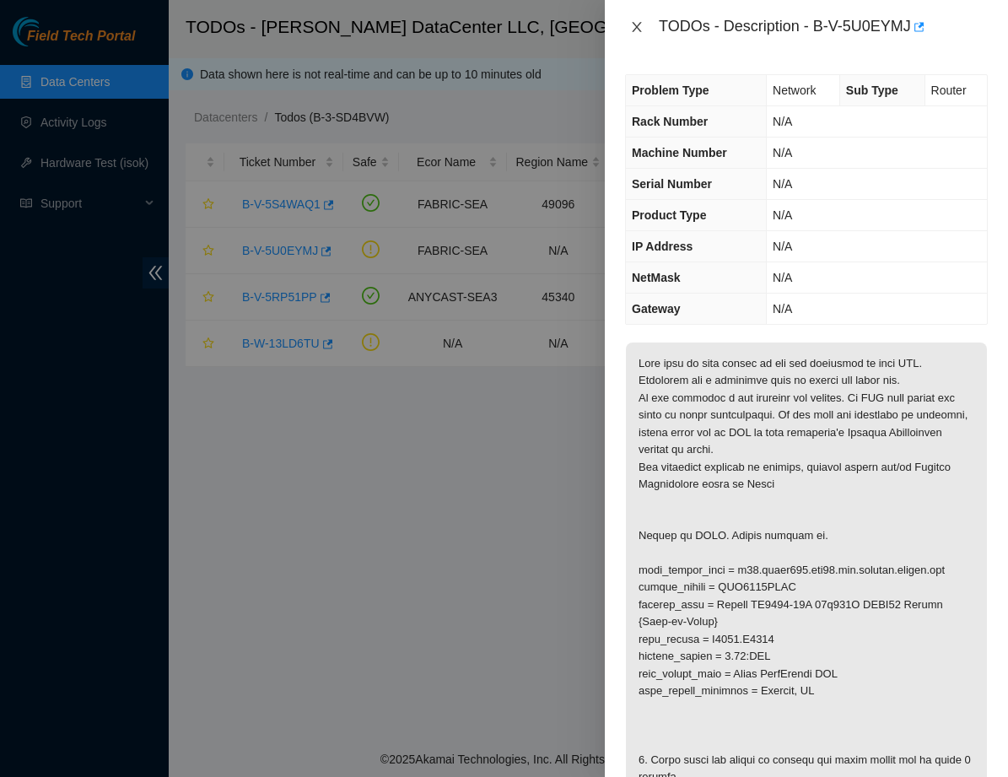
click at [632, 19] on button "Close" at bounding box center [637, 27] width 24 height 16
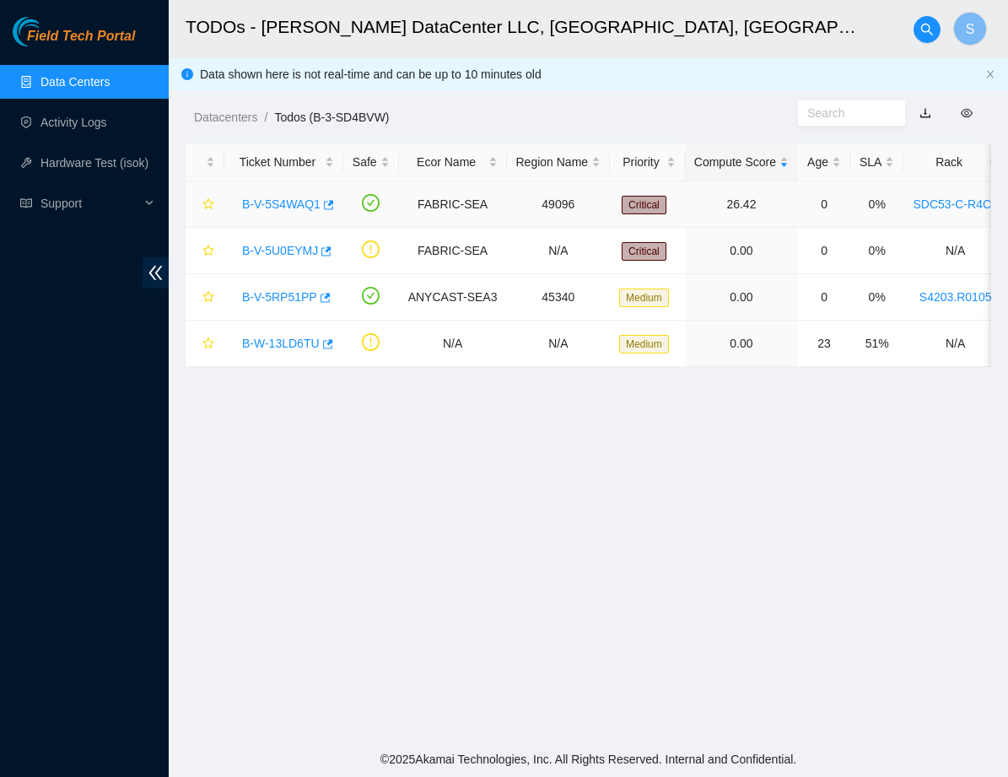
click at [299, 203] on link "B-V-5S4WAQ1" at bounding box center [281, 203] width 78 height 13
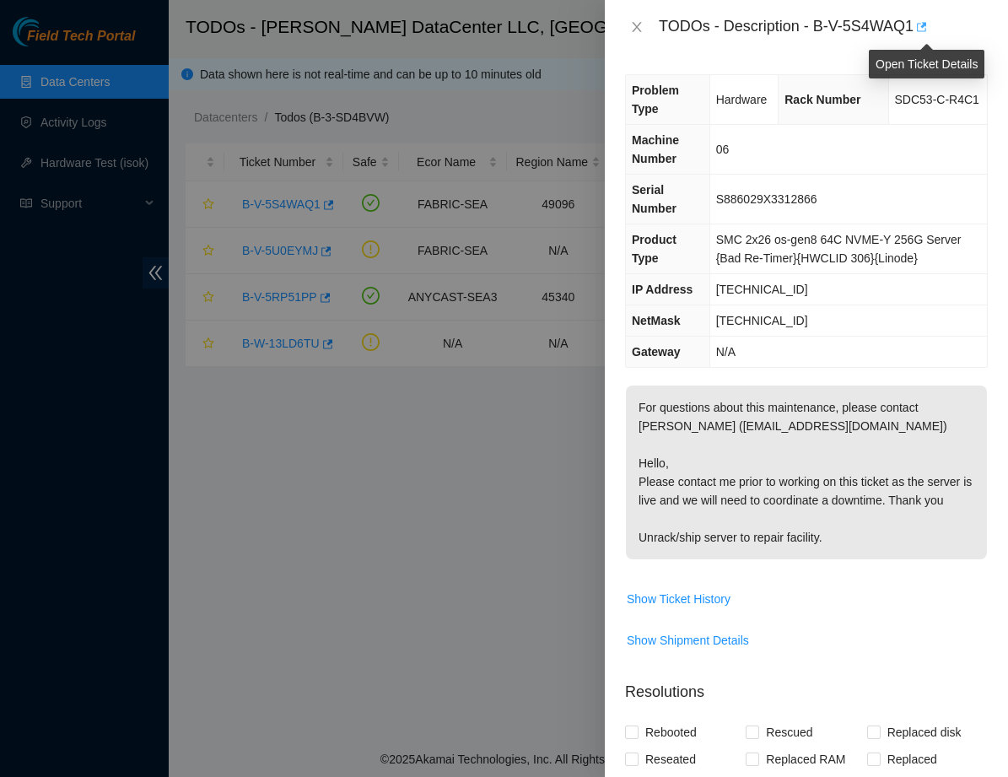
click at [926, 24] on icon "button" at bounding box center [922, 26] width 10 height 9
drag, startPoint x: 818, startPoint y: 28, endPoint x: 918, endPoint y: 33, distance: 100.5
click at [918, 33] on div "TODOs - Description - B-V-5S4WAQ1" at bounding box center [823, 26] width 329 height 27
copy div "B-V-5S4WAQ1"
click at [637, 22] on icon "close" at bounding box center [636, 26] width 13 height 13
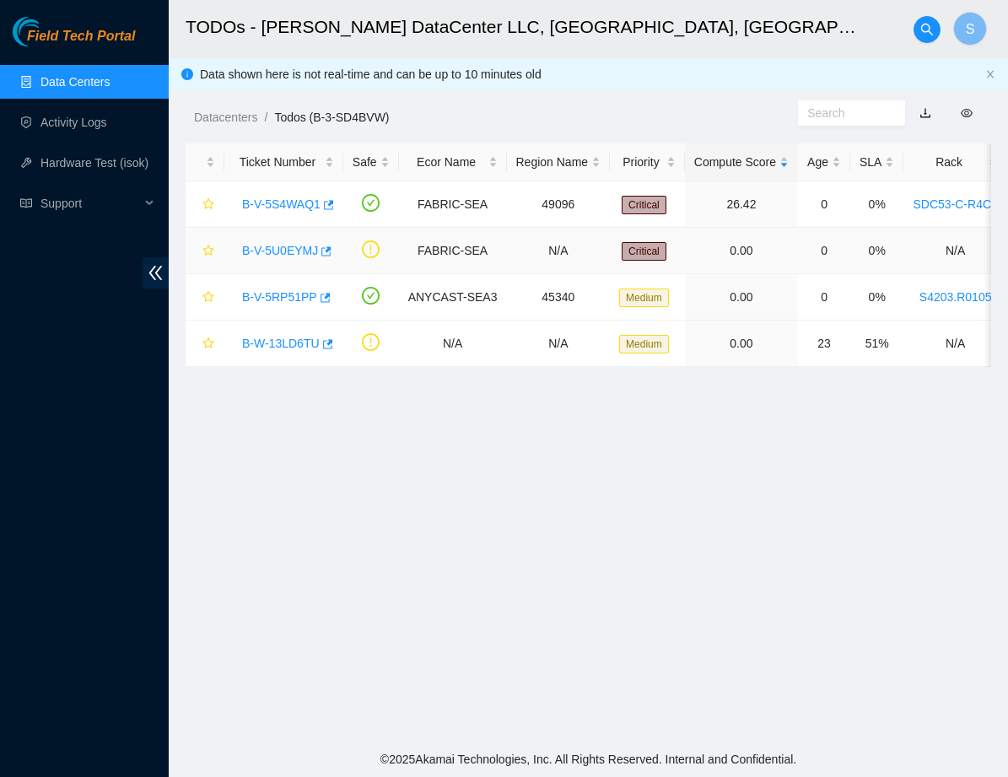
click at [309, 254] on link "B-V-5U0EYMJ" at bounding box center [280, 250] width 76 height 13
click at [298, 299] on link "B-V-5RP51PP" at bounding box center [279, 296] width 75 height 13
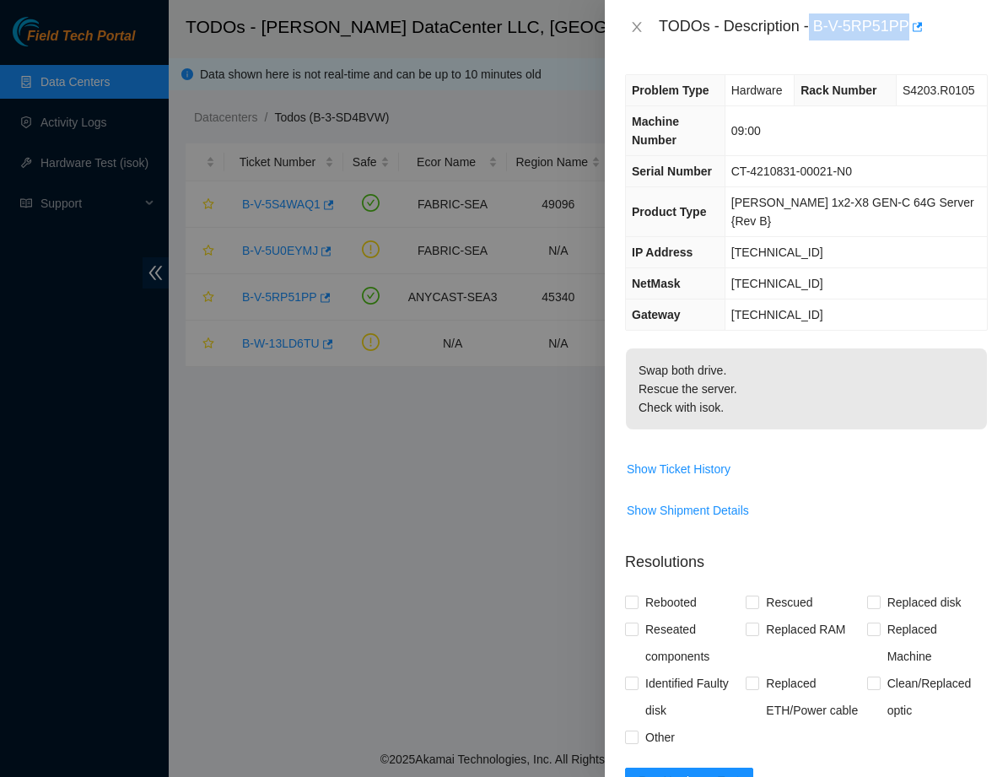
drag, startPoint x: 914, startPoint y: 19, endPoint x: 814, endPoint y: 19, distance: 100.3
click at [814, 19] on div "TODOs - Description - B-V-5RP51PP" at bounding box center [823, 26] width 329 height 27
copy div "B-V-5RP51PP"
click at [643, 27] on button "Close" at bounding box center [637, 27] width 24 height 16
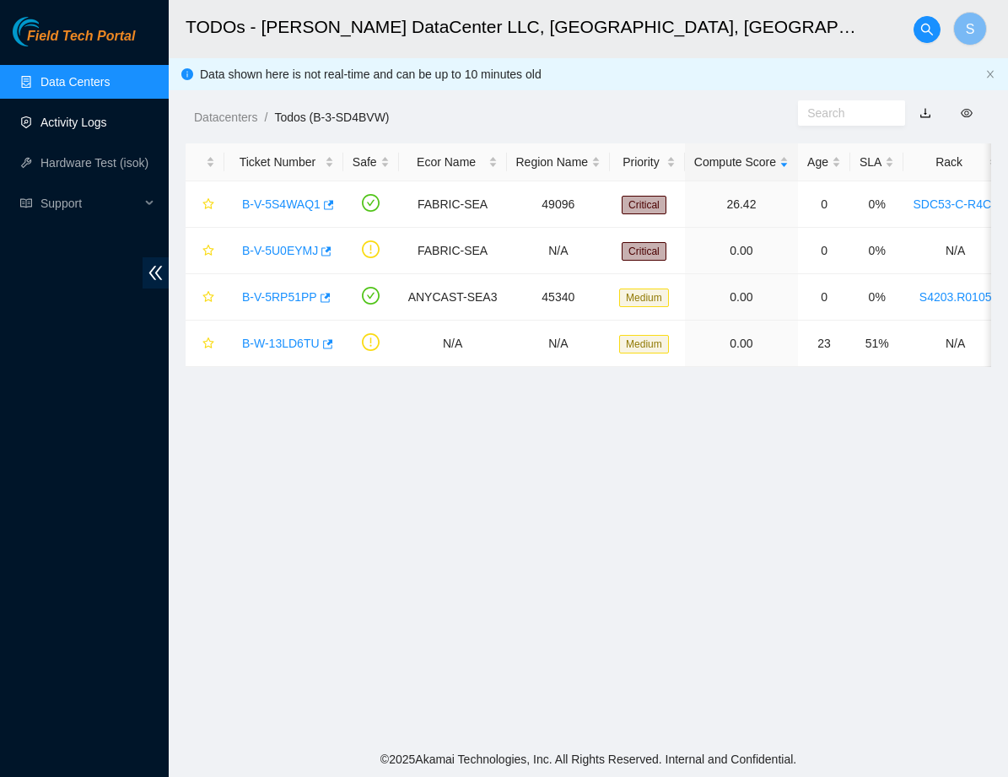
click at [99, 140] on ul "Data Centers Activity Logs Hardware Test (isok) Support" at bounding box center [84, 143] width 169 height 162
click at [103, 119] on link "Activity Logs" at bounding box center [73, 122] width 67 height 13
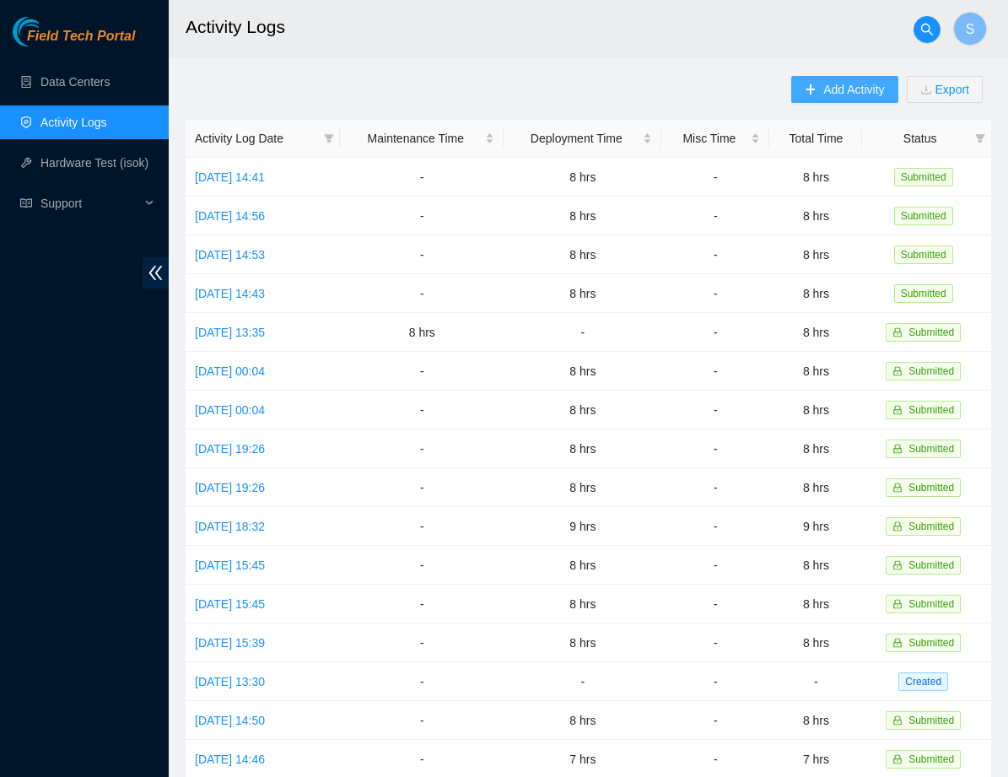
click at [842, 84] on span "Add Activity" at bounding box center [853, 89] width 61 height 19
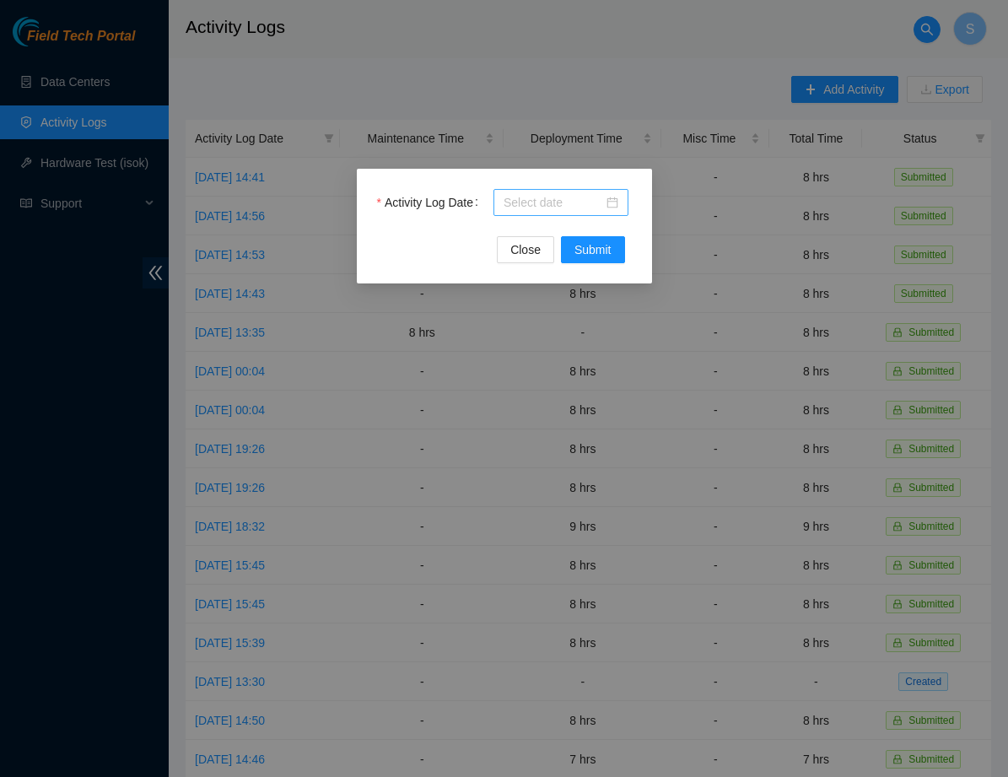
click at [601, 196] on input "Activity Log Date" at bounding box center [553, 202] width 100 height 19
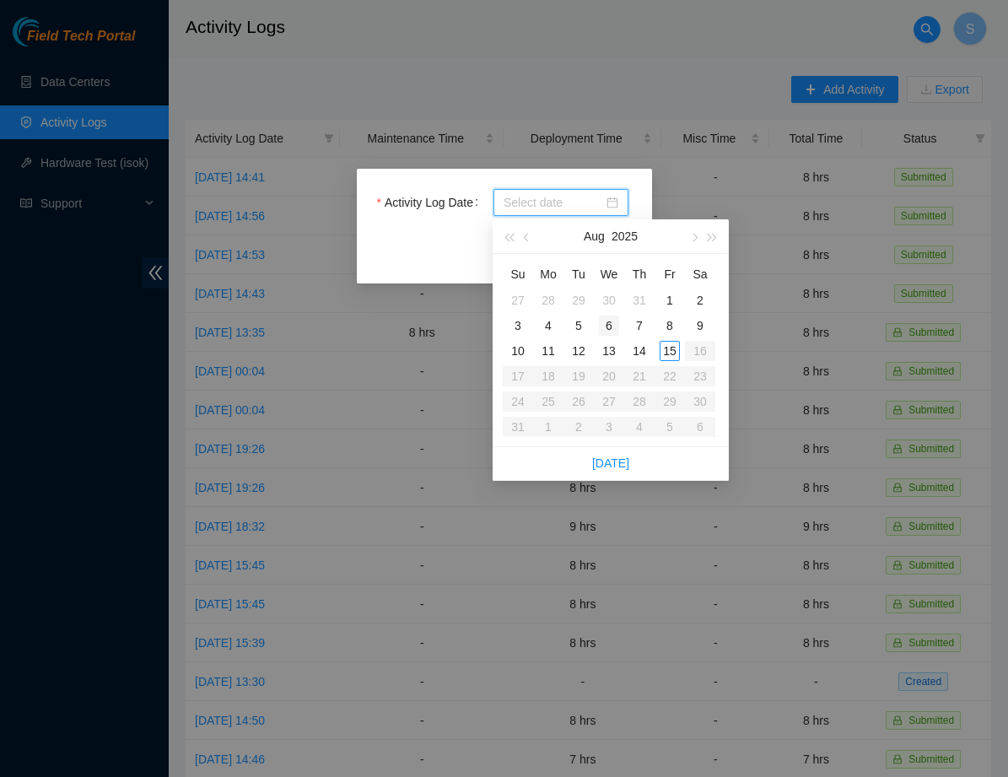
type input "2025-07-30"
type input "2025-08-06"
type input "2025-08-14"
type input "2025-08-15"
click at [673, 353] on div "15" at bounding box center [669, 351] width 20 height 20
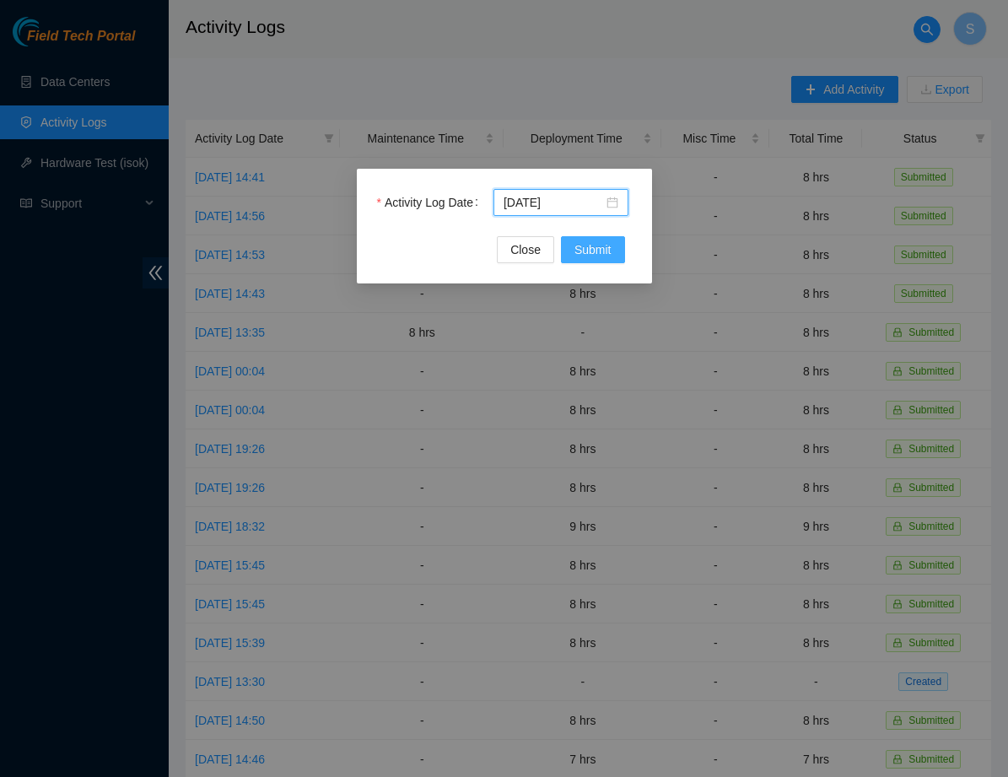
click at [583, 239] on button "Submit" at bounding box center [593, 249] width 64 height 27
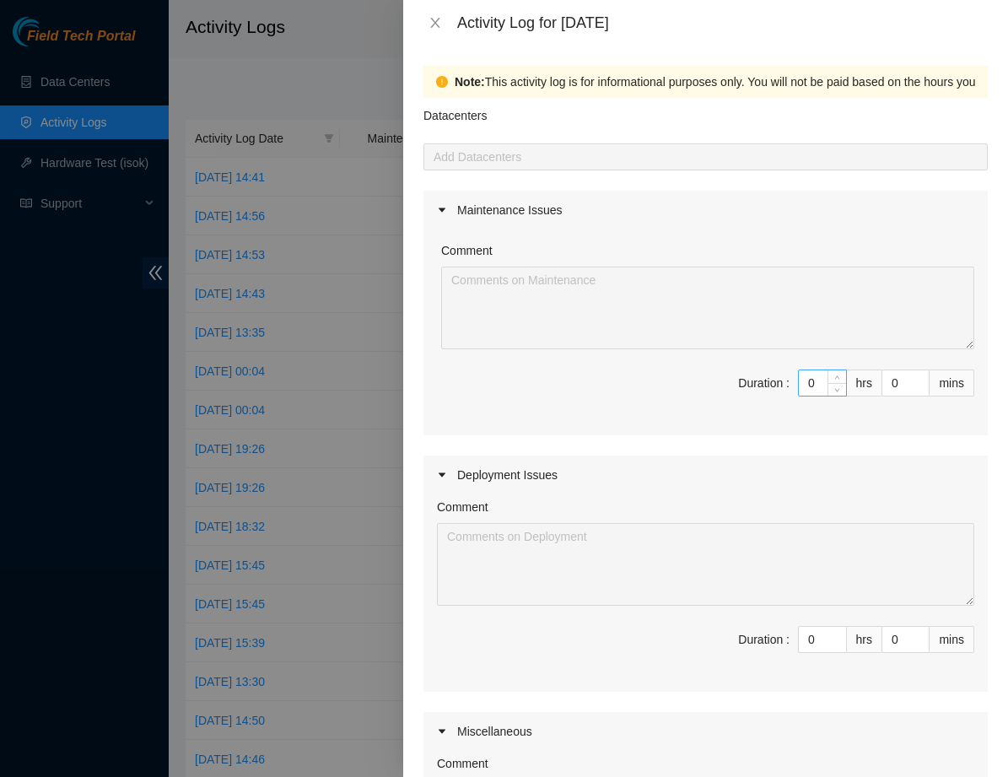
click at [814, 382] on input "0" at bounding box center [822, 382] width 47 height 25
type input "8"
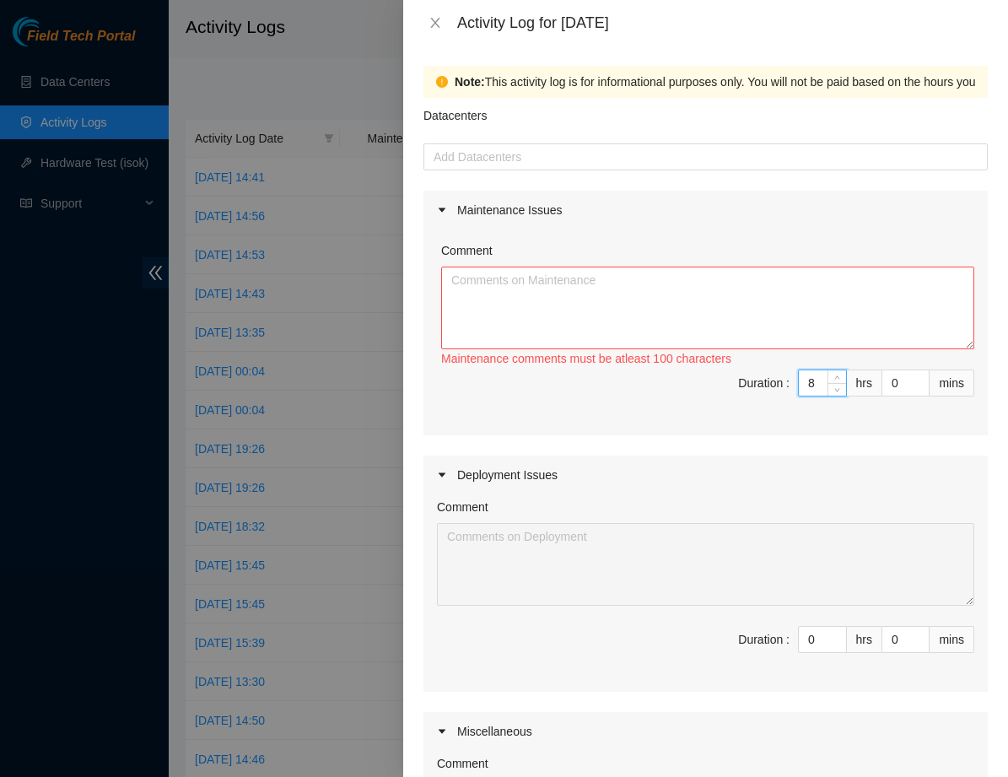
type input "8"
click at [643, 317] on textarea "Comment" at bounding box center [707, 307] width 533 height 83
paste textarea "B-V-5RP51PP"
click at [455, 275] on textarea "B-V-5RP51PP" at bounding box center [707, 307] width 533 height 83
paste textarea "B-V-5S4WAQ1"
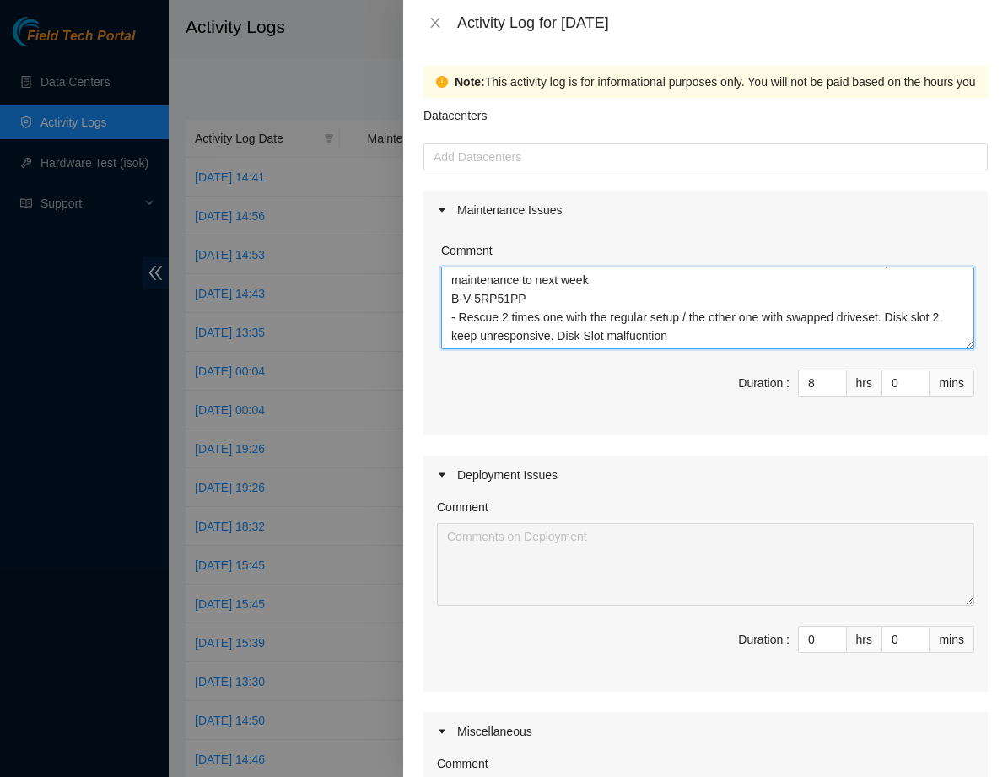
scroll to position [50, 0]
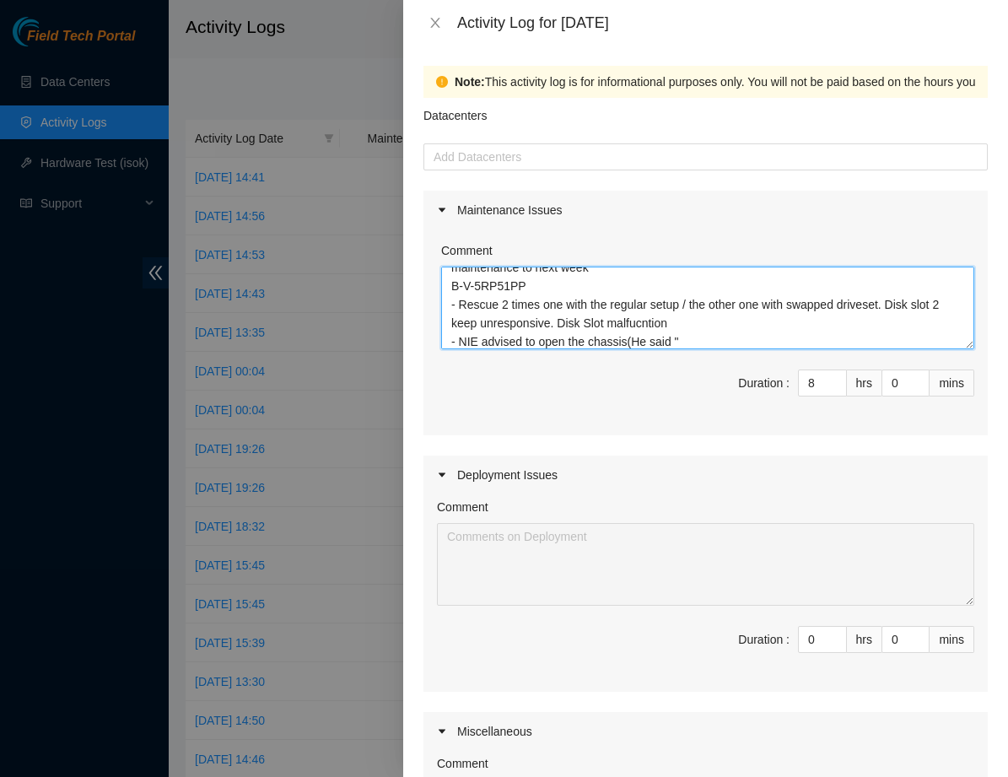
paste textarea "The warranty on this has lapsed though so we won't get cranky emails from vendo…"
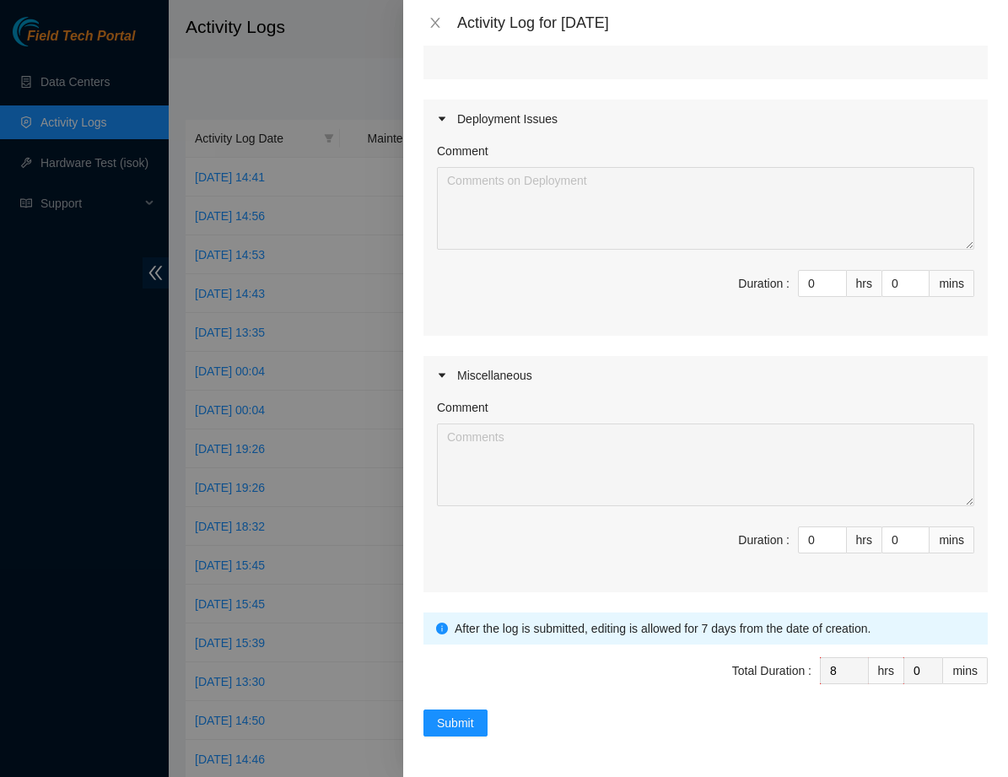
scroll to position [356, 0]
type textarea "B-V-5S4WAQ1 - Tried to work on it but NIE advised we need to set a downtime on …"
click at [448, 742] on div "Note: This activity log is for informational purposes only. You will not be pai…" at bounding box center [705, 411] width 605 height 731
click at [450, 725] on span "Submit" at bounding box center [455, 722] width 37 height 19
